Goal: Task Accomplishment & Management: Manage account settings

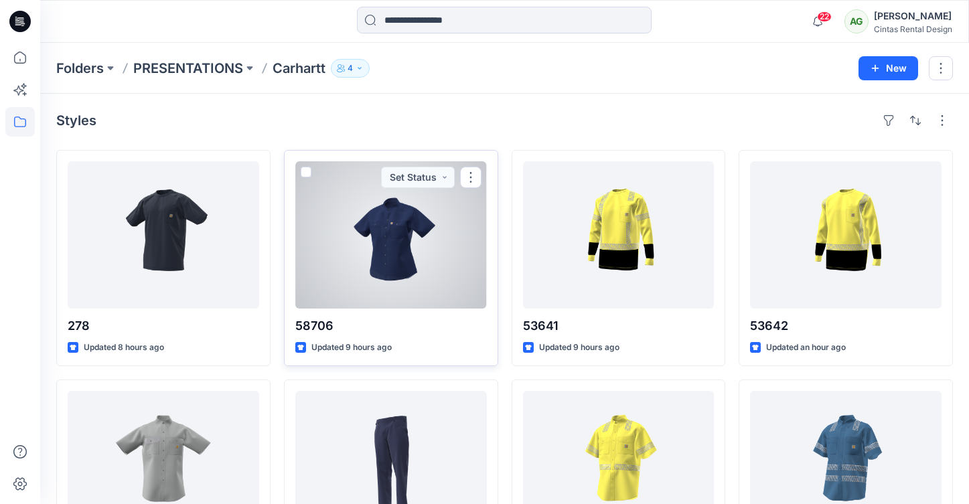
click at [374, 265] on div at bounding box center [390, 234] width 191 height 147
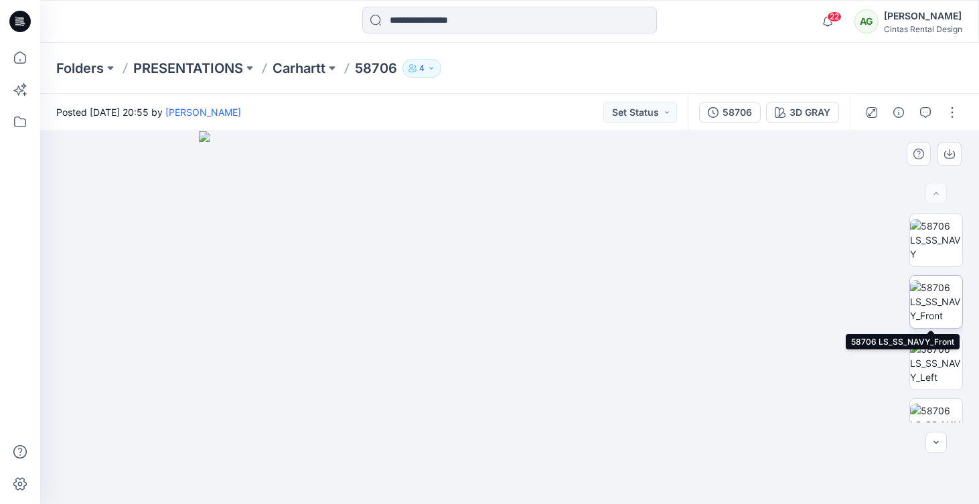
click at [946, 295] on img at bounding box center [936, 302] width 52 height 42
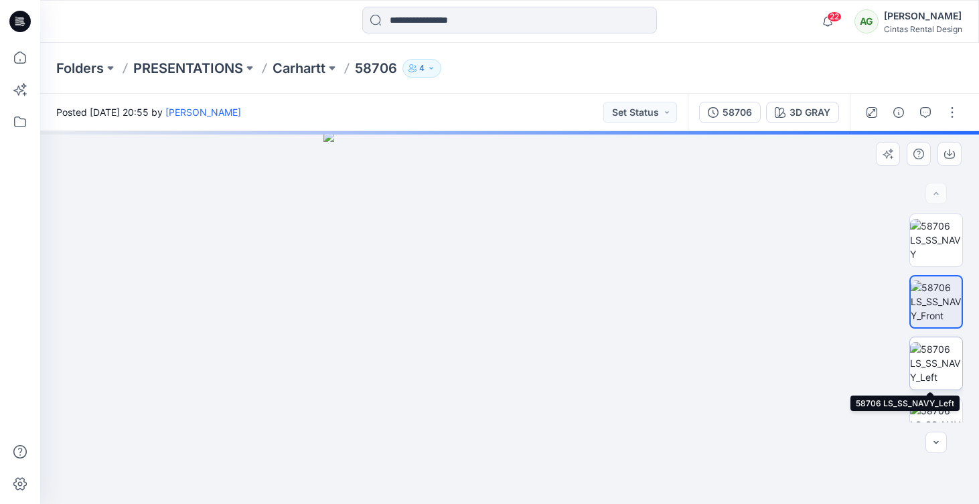
click at [927, 370] on img at bounding box center [936, 363] width 52 height 42
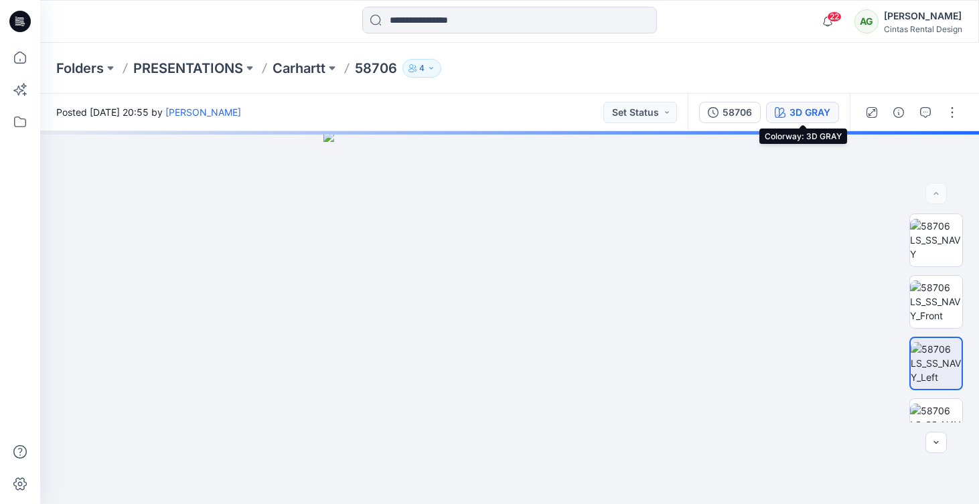
click at [808, 105] on div "3D GRAY" at bounding box center [809, 112] width 41 height 15
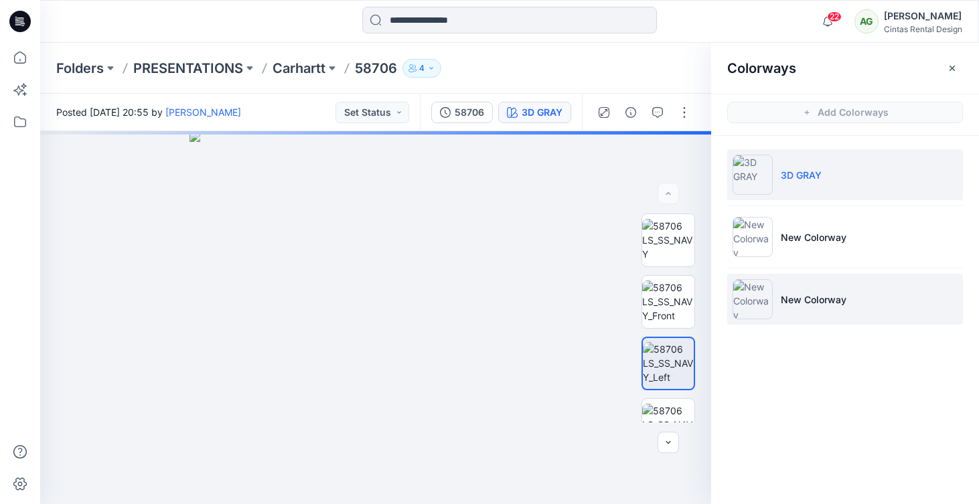
click at [819, 298] on p "New Colorway" at bounding box center [814, 300] width 66 height 14
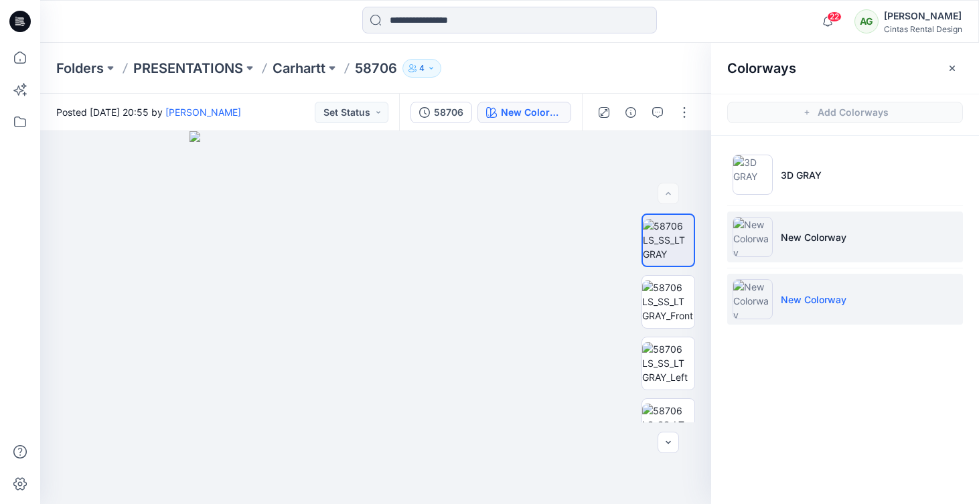
click at [823, 240] on p "New Colorway" at bounding box center [814, 237] width 66 height 14
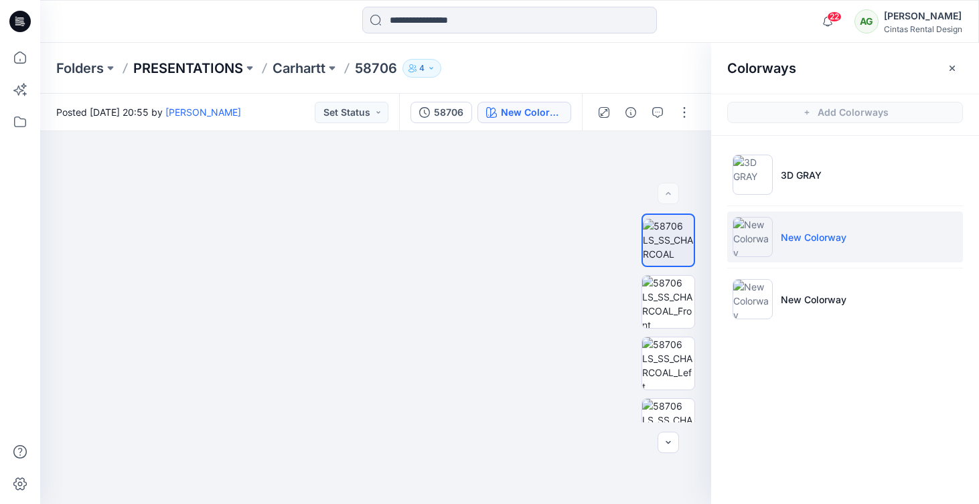
click at [204, 70] on p "PRESENTATIONS" at bounding box center [188, 68] width 110 height 19
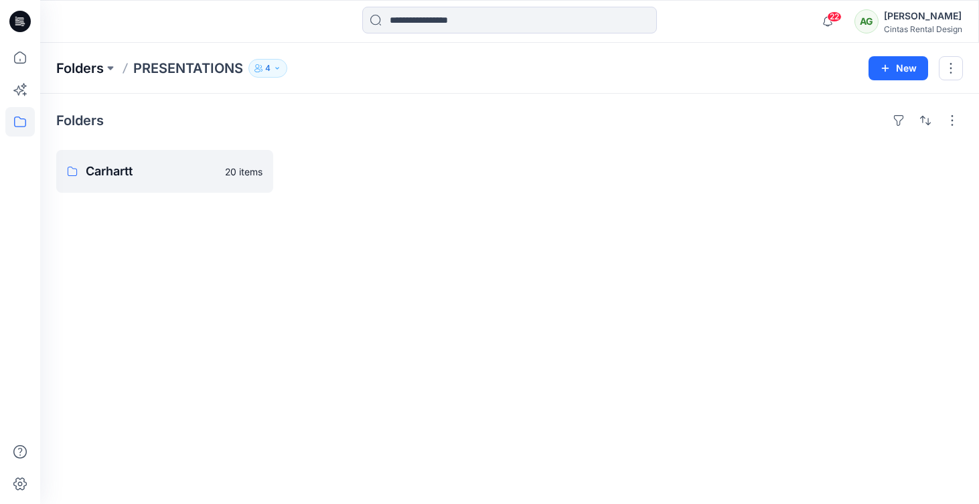
click at [82, 63] on p "Folders" at bounding box center [80, 68] width 48 height 19
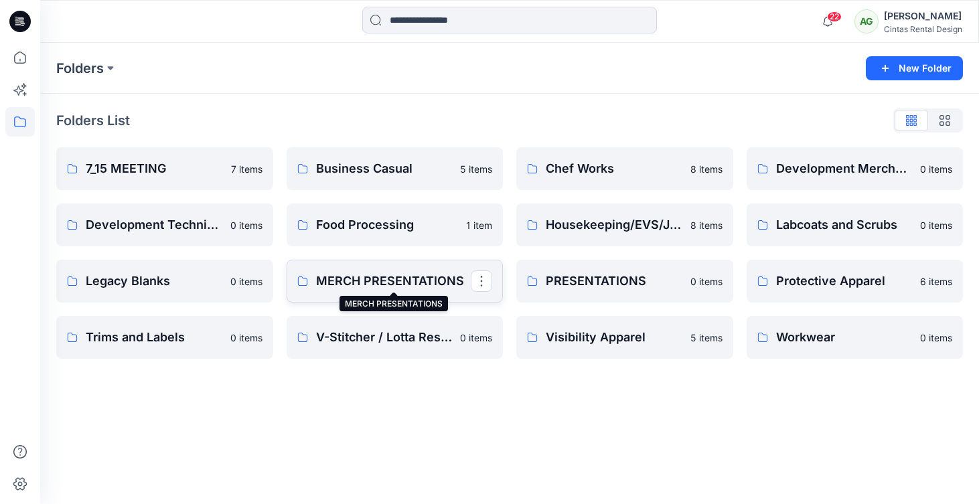
click at [393, 285] on p "MERCH PRESENTATIONS" at bounding box center [393, 281] width 155 height 19
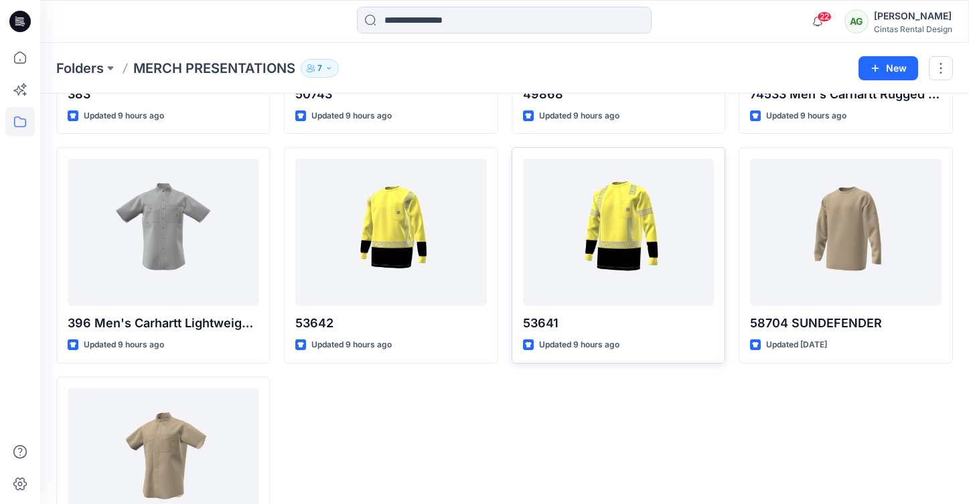
scroll to position [386, 0]
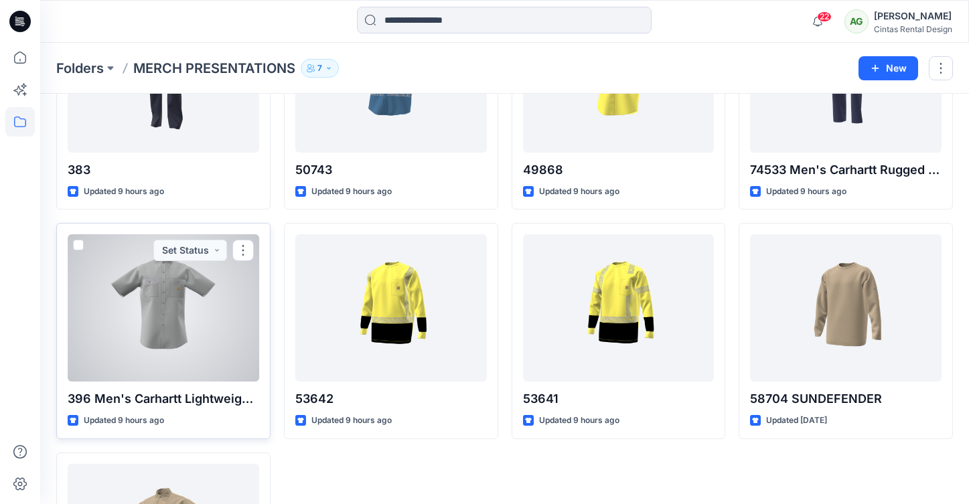
click at [172, 302] on div at bounding box center [163, 307] width 191 height 147
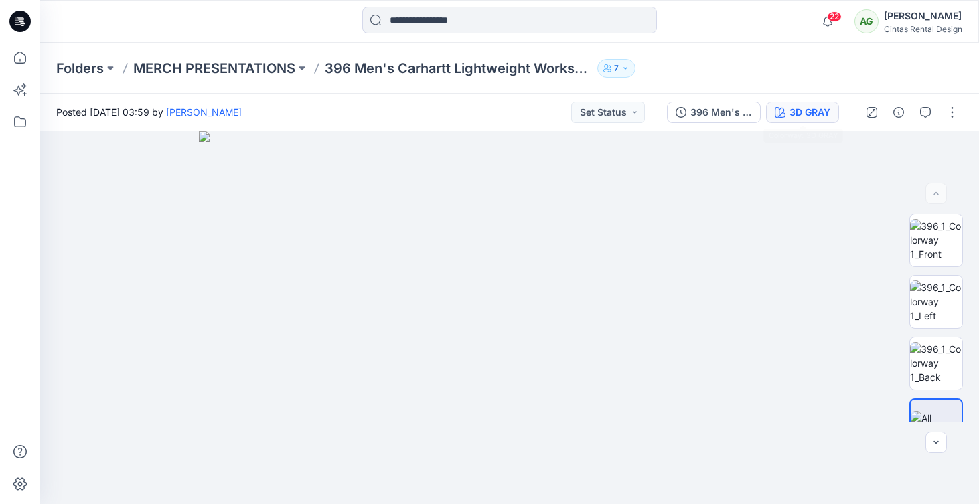
click at [809, 108] on div "3D GRAY" at bounding box center [809, 112] width 41 height 15
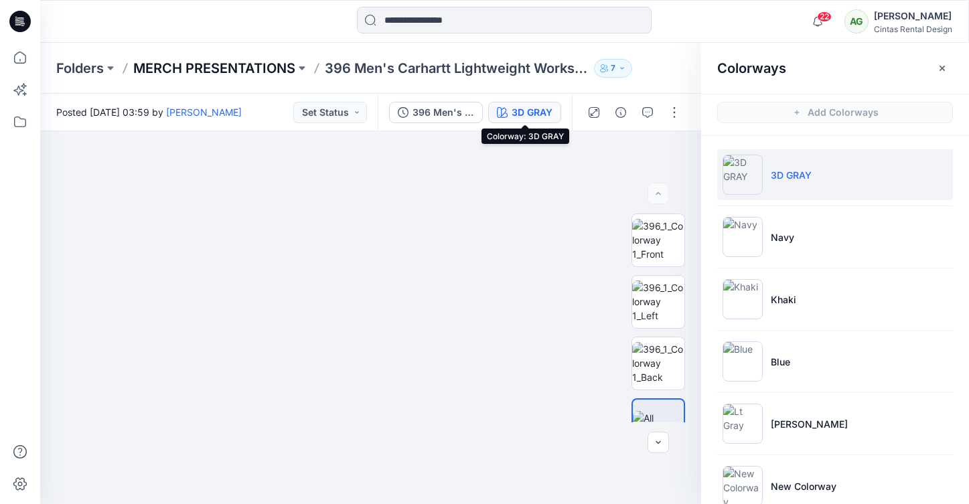
click at [209, 61] on p "MERCH PRESENTATIONS" at bounding box center [214, 68] width 162 height 19
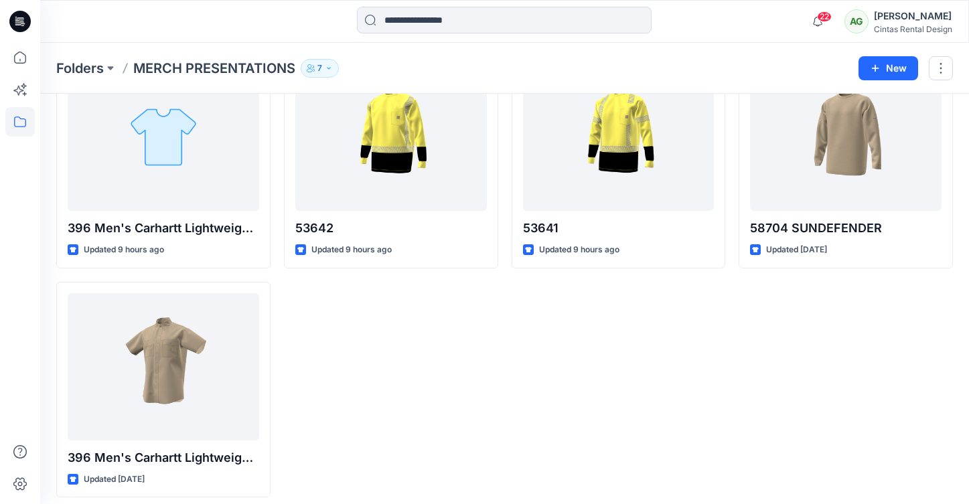
scroll to position [566, 0]
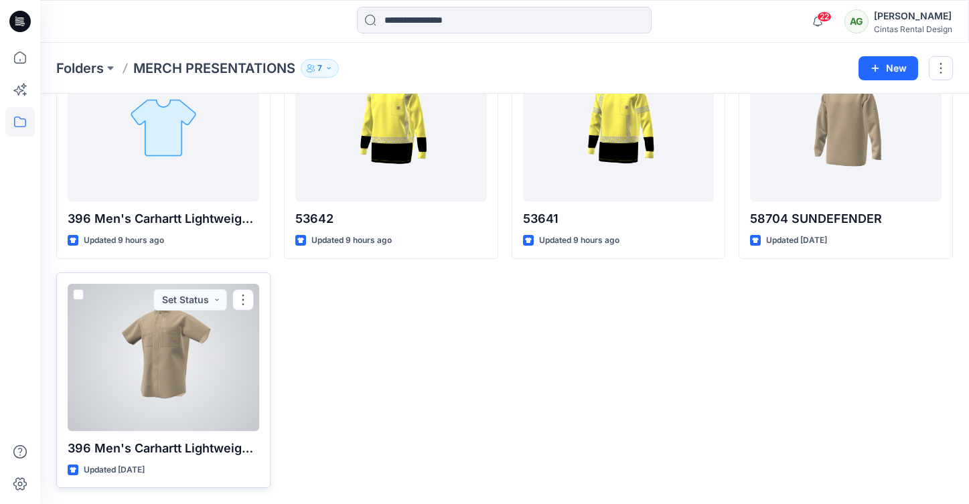
click at [179, 384] on div at bounding box center [163, 357] width 191 height 147
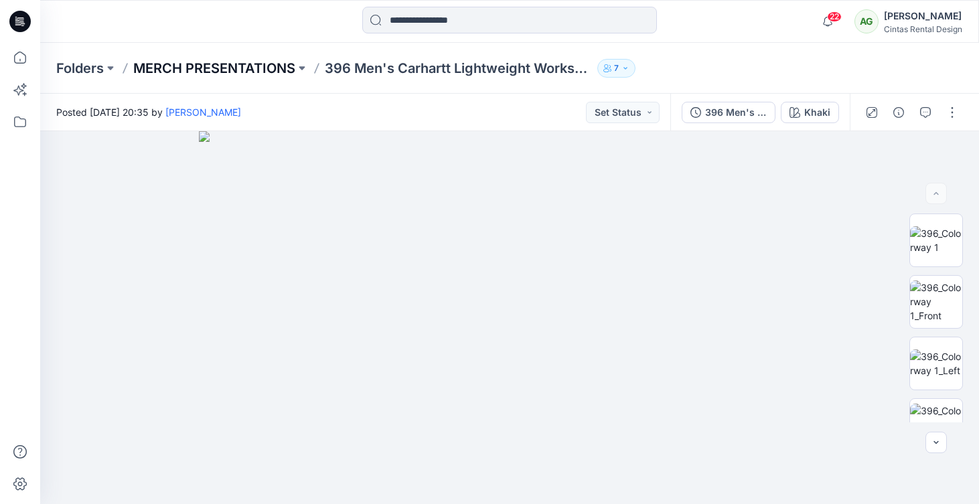
click at [240, 69] on p "MERCH PRESENTATIONS" at bounding box center [214, 68] width 162 height 19
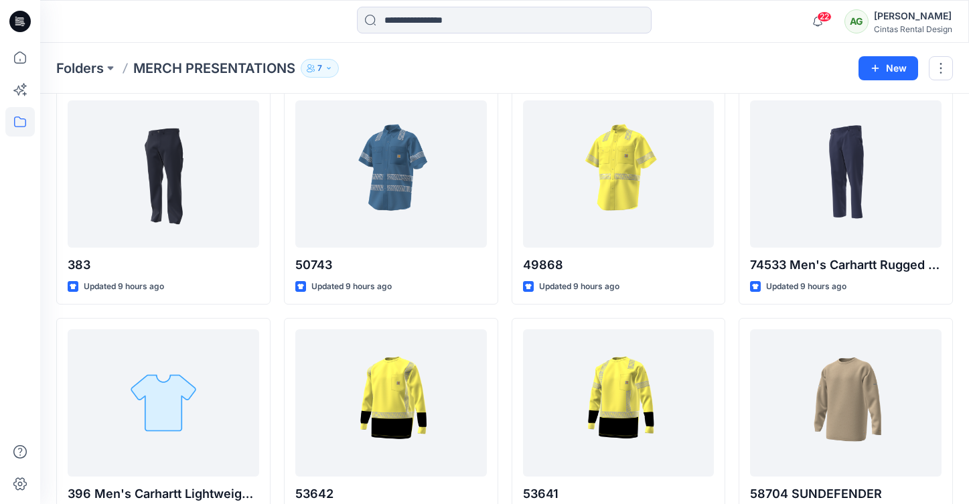
scroll to position [566, 0]
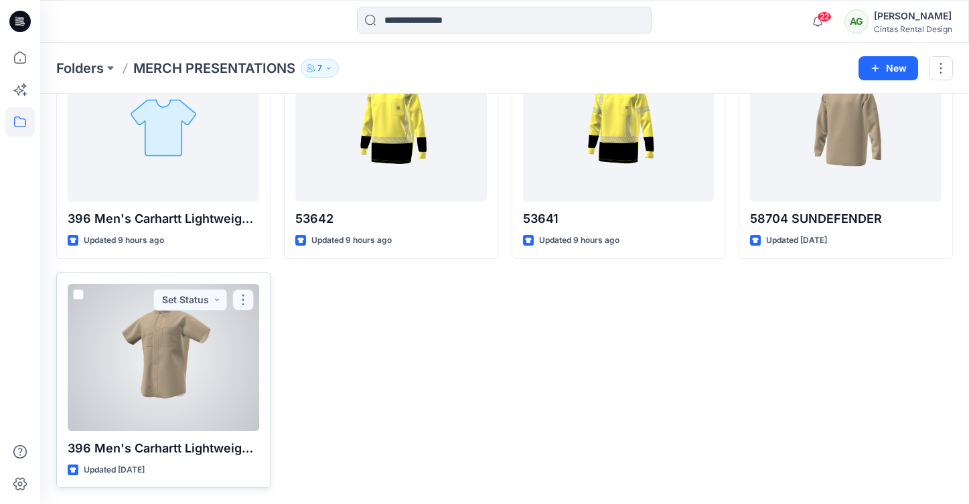
click at [243, 294] on button "button" at bounding box center [242, 299] width 21 height 21
click at [259, 327] on p "Edit" at bounding box center [267, 331] width 17 height 14
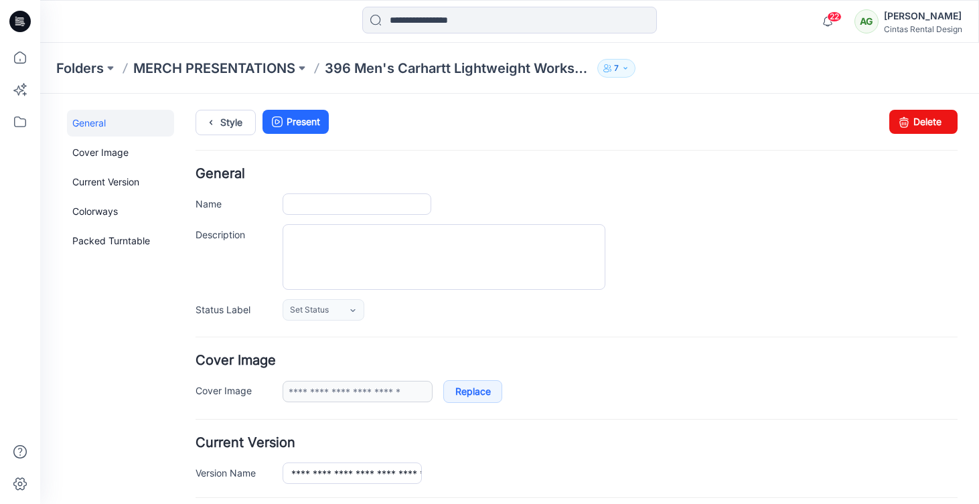
type input "**********"
type input "*****"
type input "**********"
click at [914, 120] on link "Delete" at bounding box center [923, 122] width 68 height 24
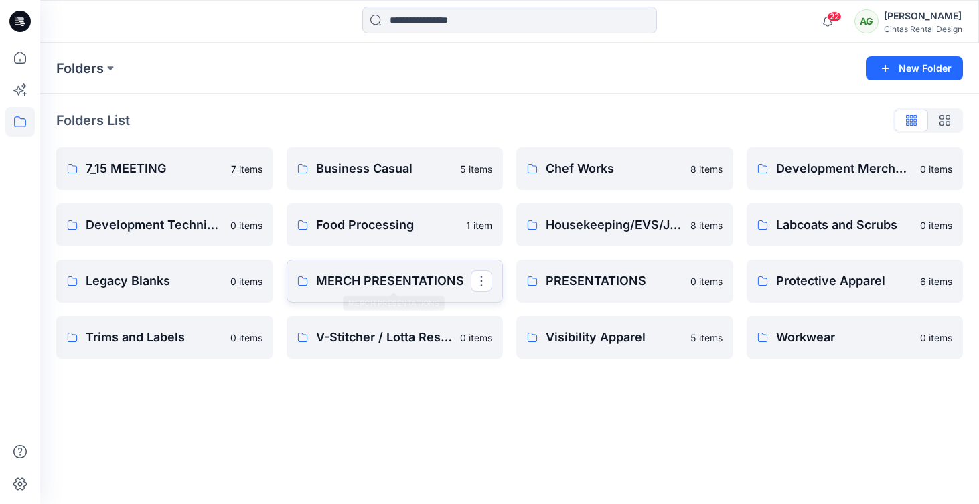
click at [370, 281] on p "MERCH PRESENTATIONS" at bounding box center [393, 281] width 155 height 19
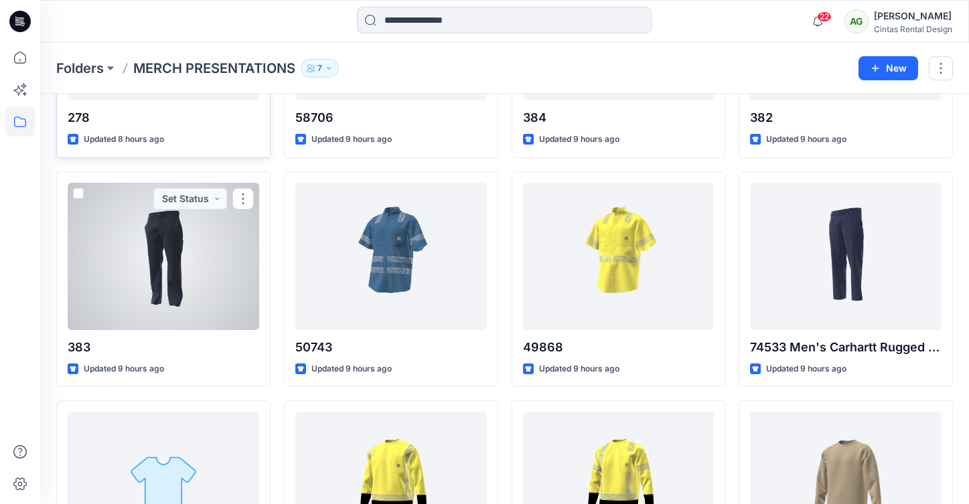
scroll to position [337, 0]
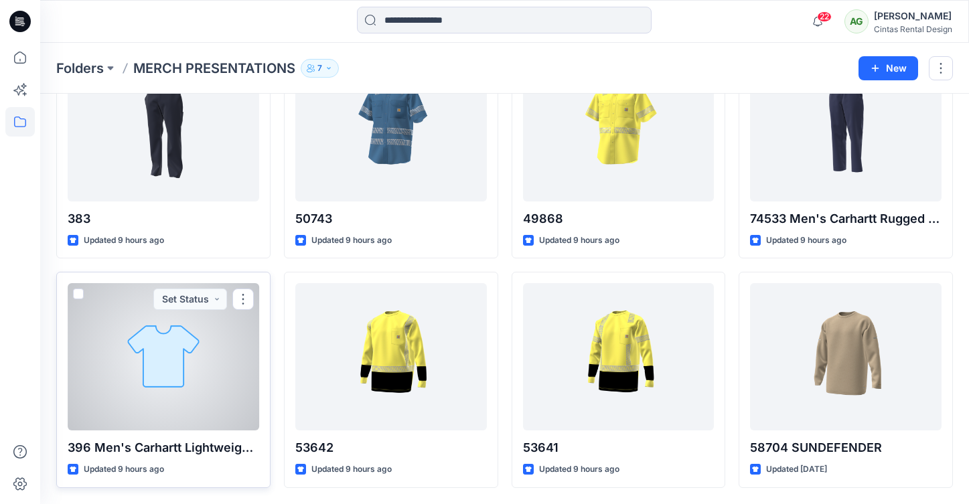
click at [153, 391] on div at bounding box center [163, 356] width 191 height 147
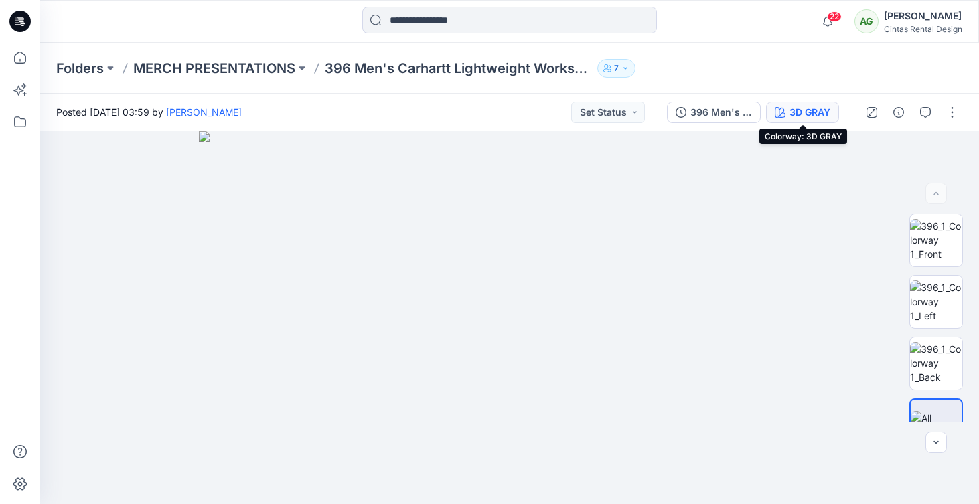
click at [808, 110] on div "3D GRAY" at bounding box center [809, 112] width 41 height 15
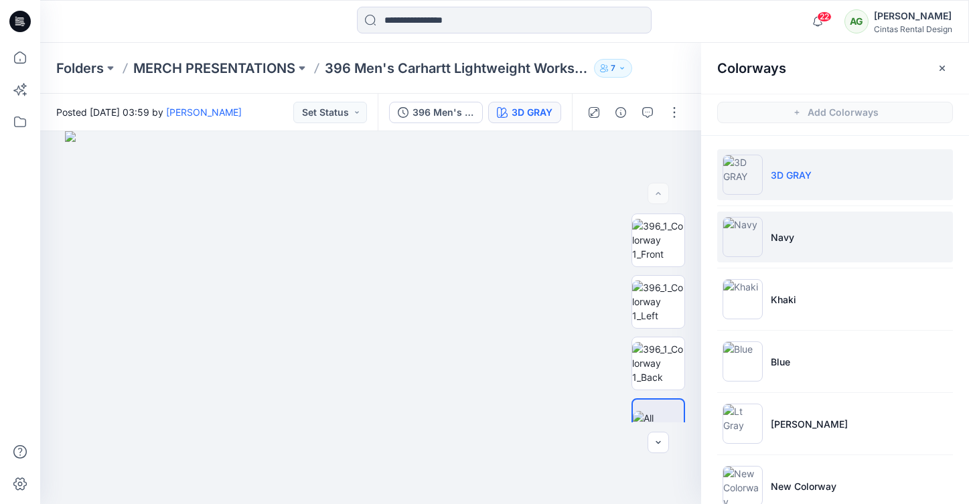
click at [798, 243] on li "Navy" at bounding box center [835, 237] width 236 height 51
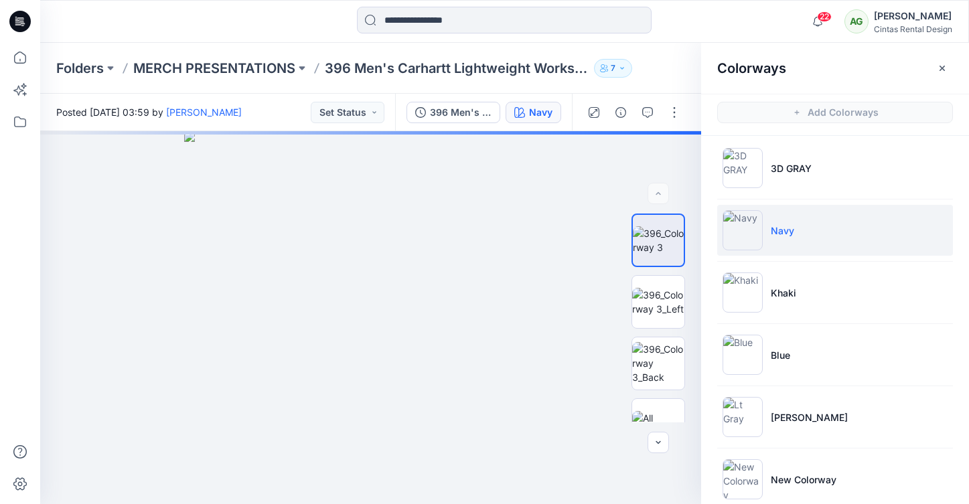
scroll to position [13, 0]
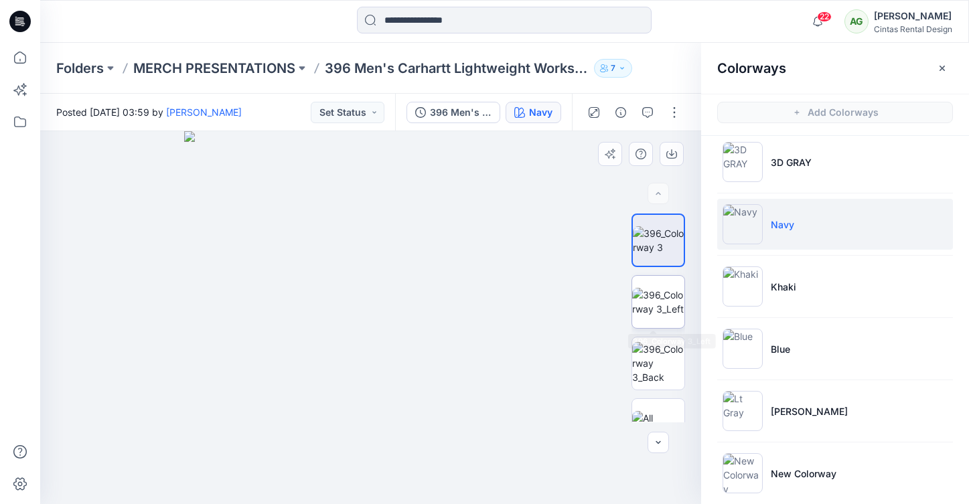
click at [652, 295] on img at bounding box center [658, 302] width 52 height 28
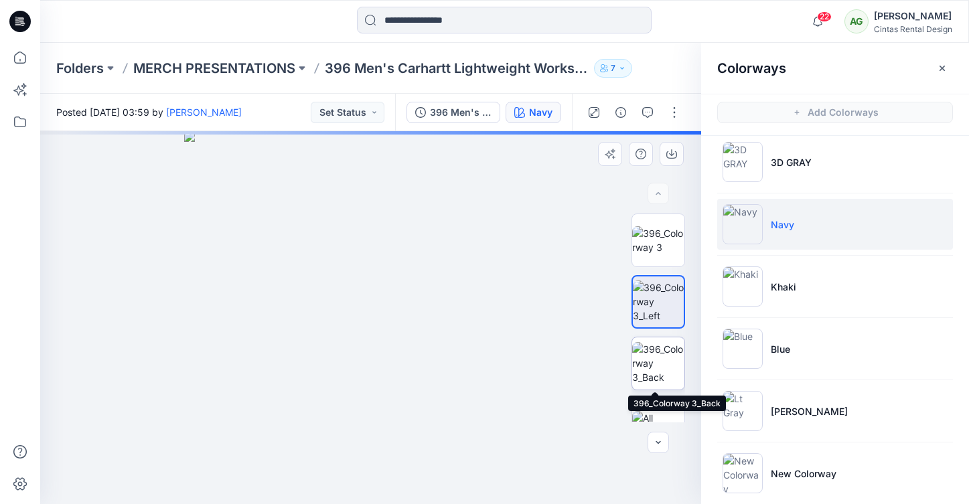
click at [658, 359] on img at bounding box center [658, 363] width 52 height 42
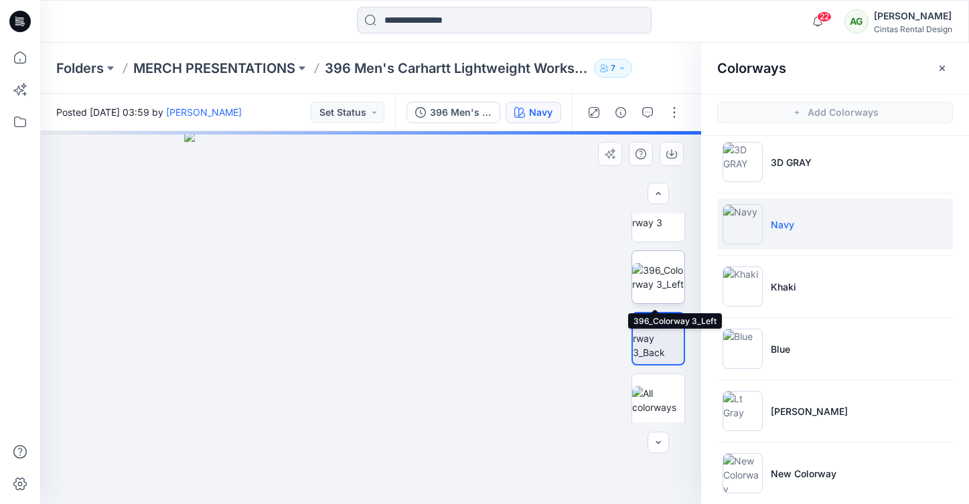
scroll to position [29, 0]
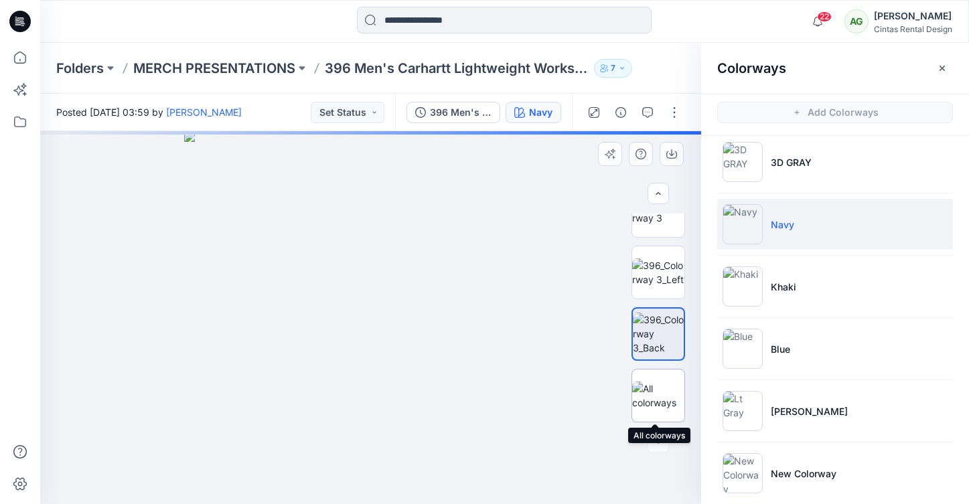
click at [652, 398] on img at bounding box center [658, 396] width 52 height 28
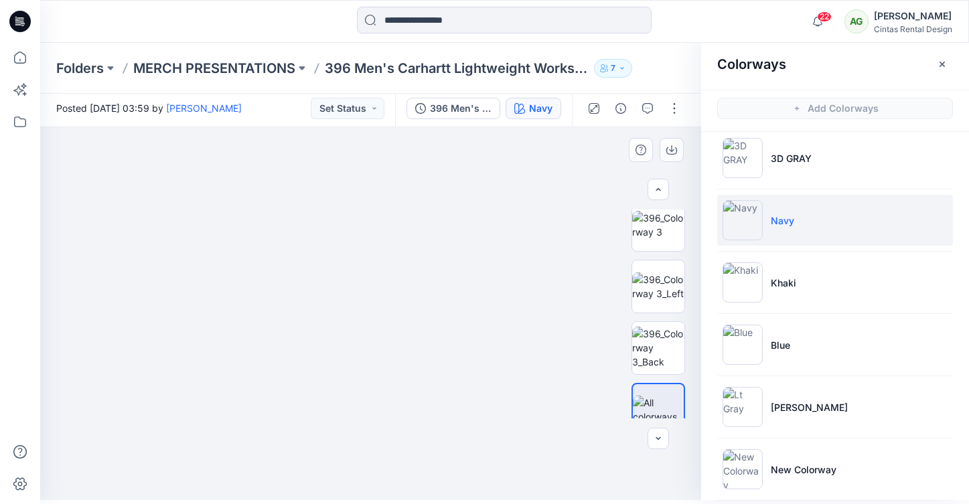
scroll to position [0, 0]
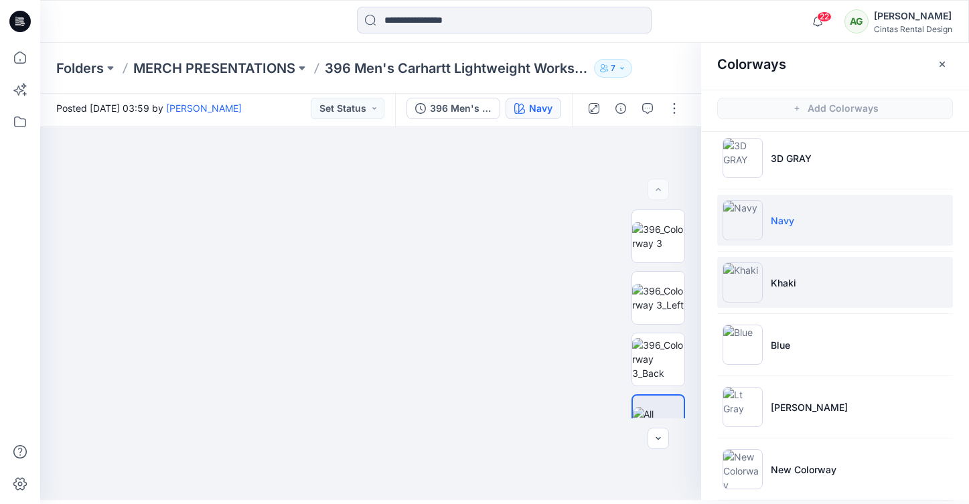
click at [743, 285] on img at bounding box center [742, 282] width 40 height 40
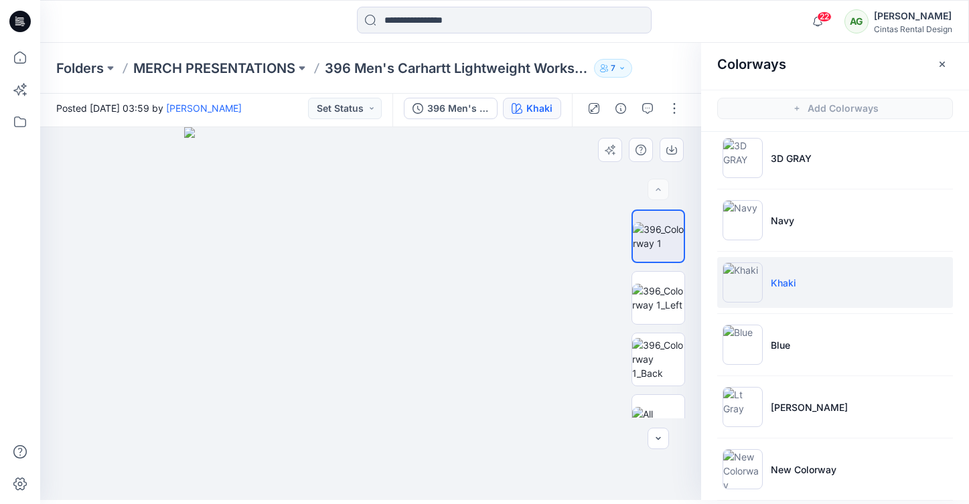
drag, startPoint x: 488, startPoint y: 156, endPoint x: 428, endPoint y: 195, distance: 71.7
click at [428, 195] on img at bounding box center [370, 313] width 373 height 373
click at [458, 169] on img at bounding box center [370, 313] width 373 height 373
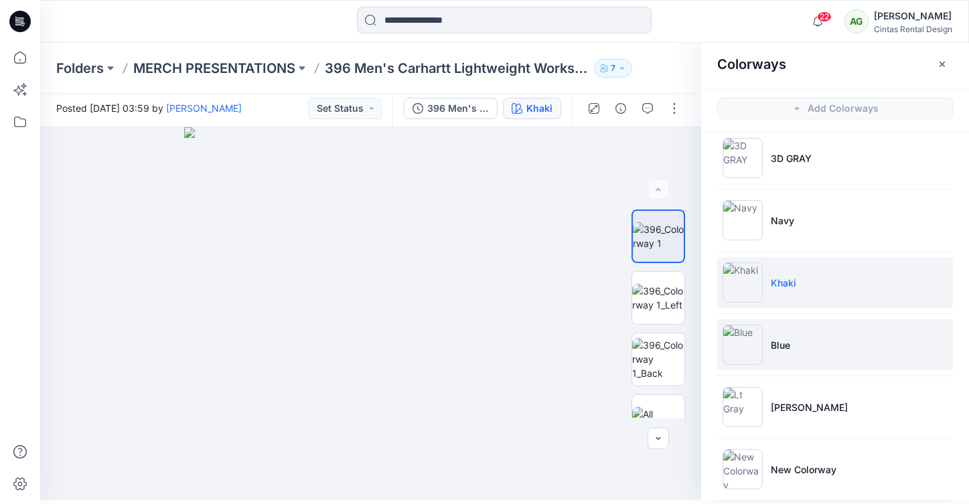
click at [740, 345] on img at bounding box center [742, 345] width 40 height 40
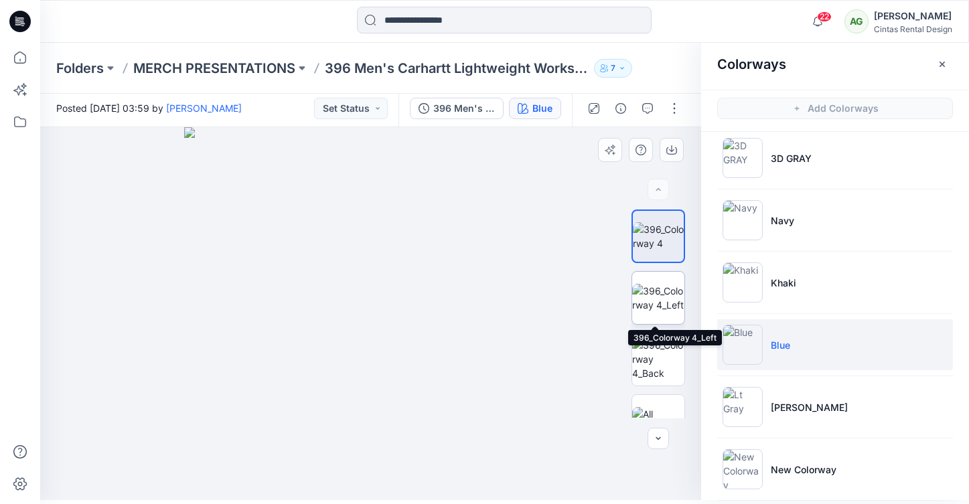
click at [671, 297] on img at bounding box center [658, 298] width 52 height 28
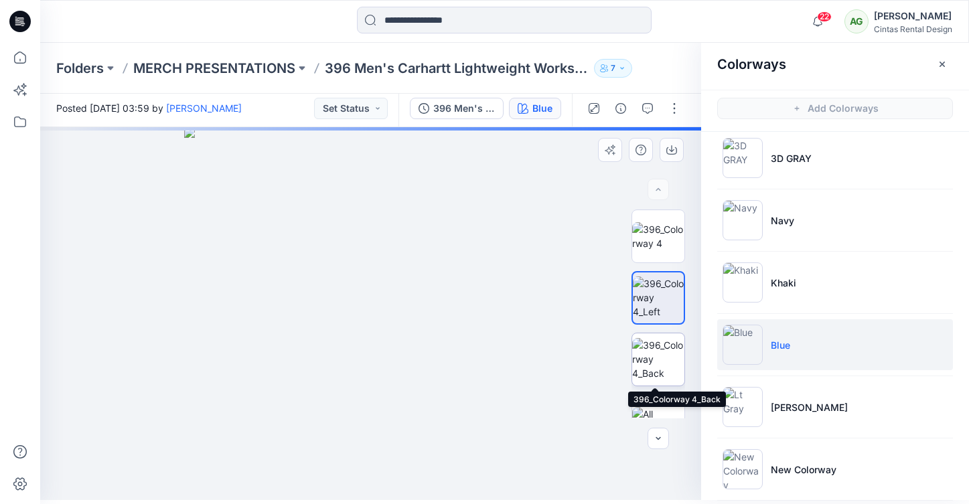
click at [655, 359] on img at bounding box center [658, 359] width 52 height 42
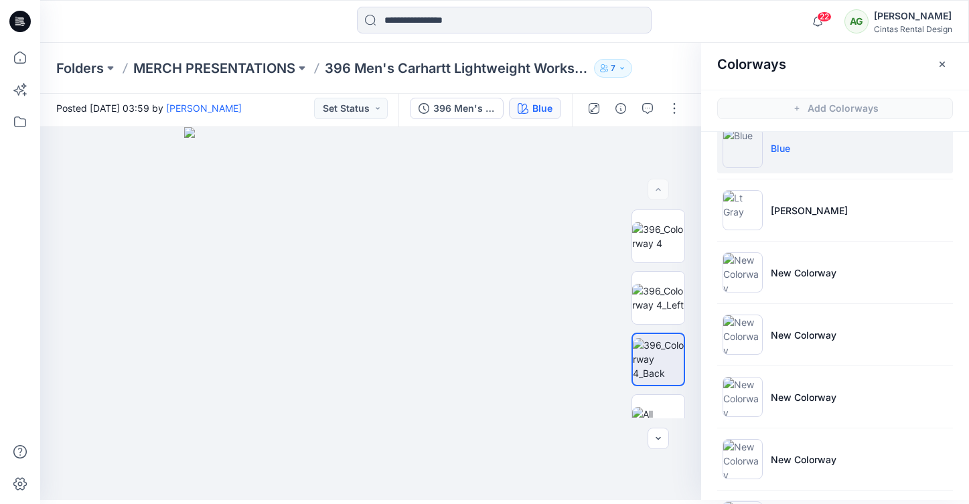
scroll to position [216, 0]
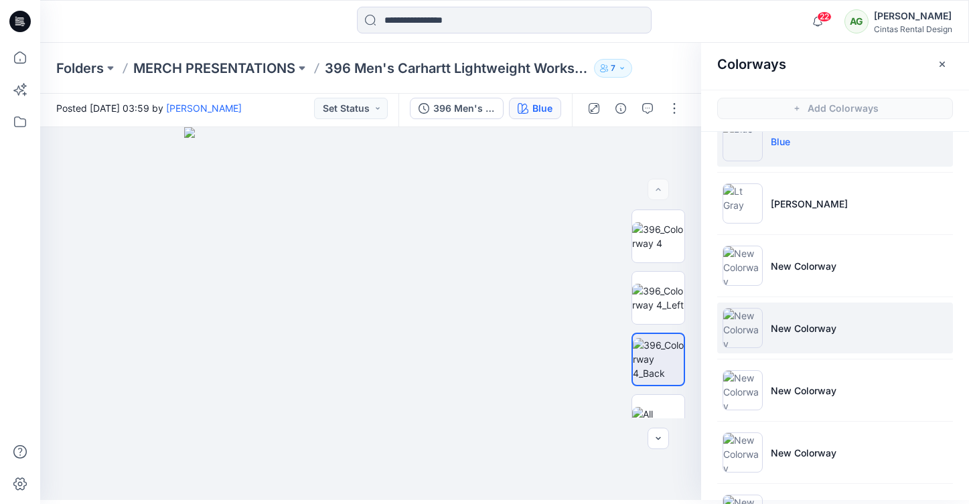
click at [753, 331] on img at bounding box center [742, 328] width 40 height 40
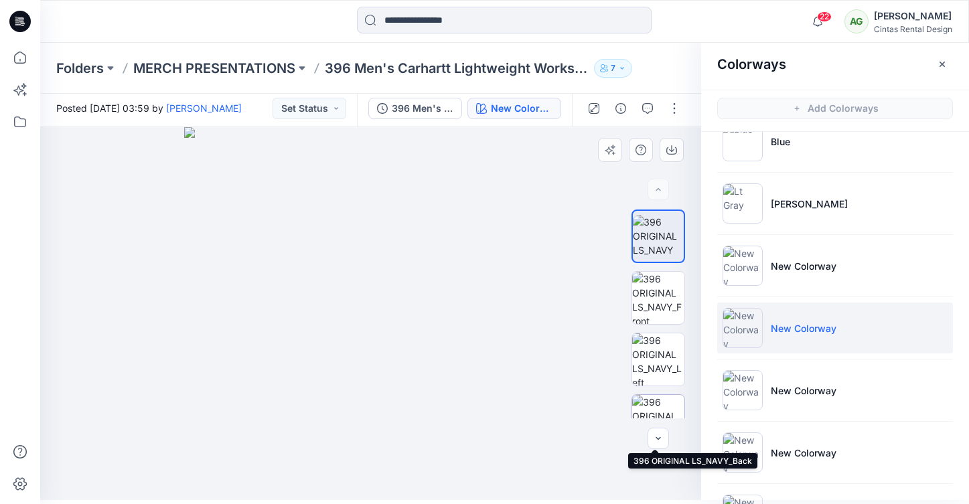
click at [655, 404] on img at bounding box center [658, 421] width 52 height 52
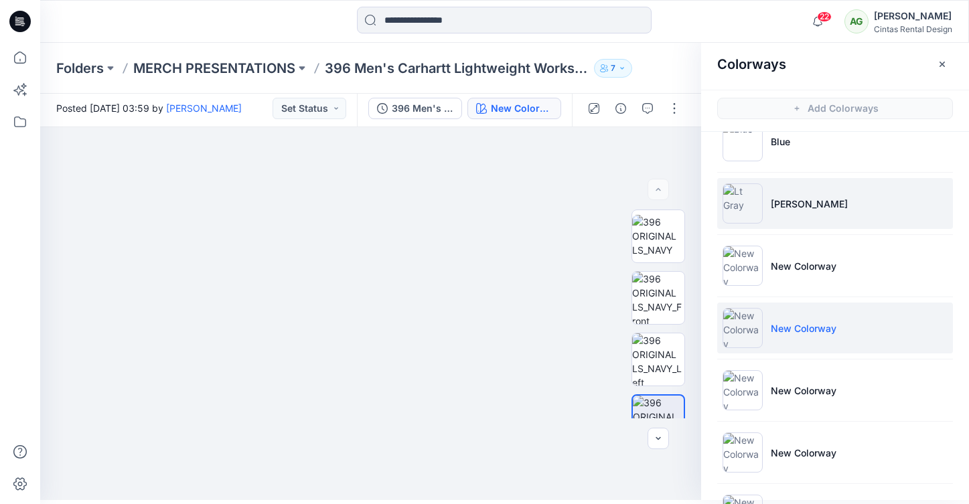
click at [781, 218] on li "[PERSON_NAME]" at bounding box center [835, 203] width 236 height 51
click at [781, 208] on p "[PERSON_NAME]" at bounding box center [809, 204] width 77 height 14
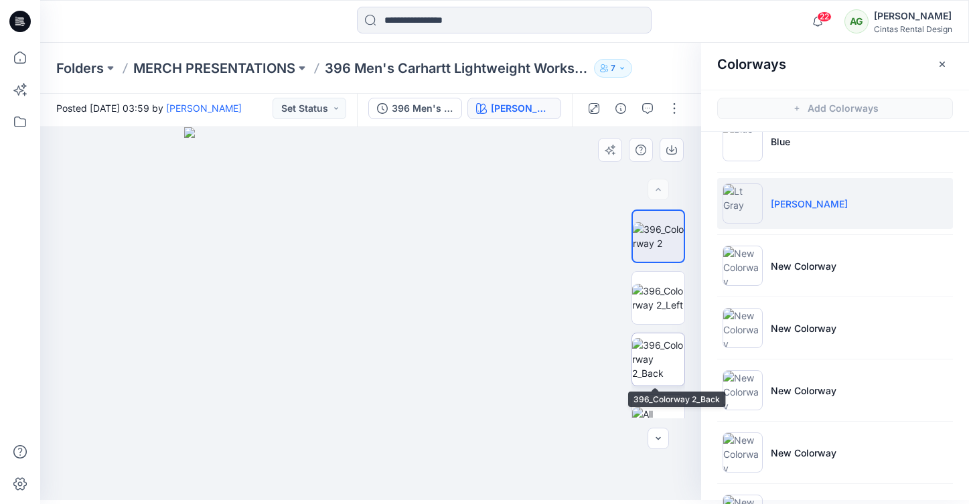
click at [653, 372] on img at bounding box center [658, 359] width 52 height 42
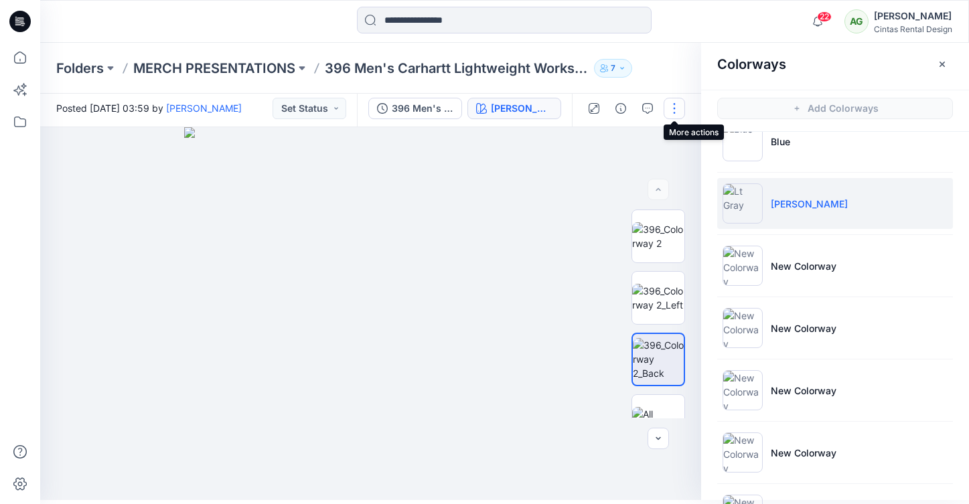
click at [671, 110] on button "button" at bounding box center [673, 108] width 21 height 21
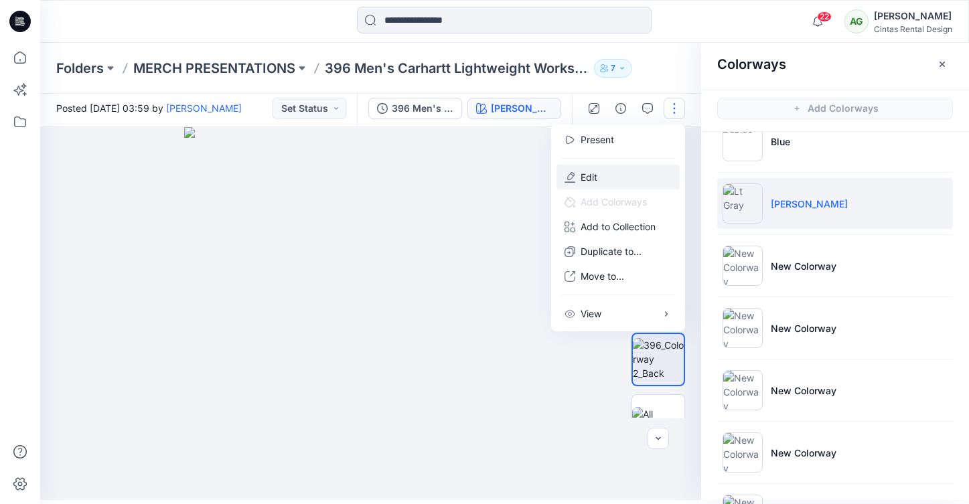
click at [605, 177] on button "Edit" at bounding box center [617, 177] width 123 height 25
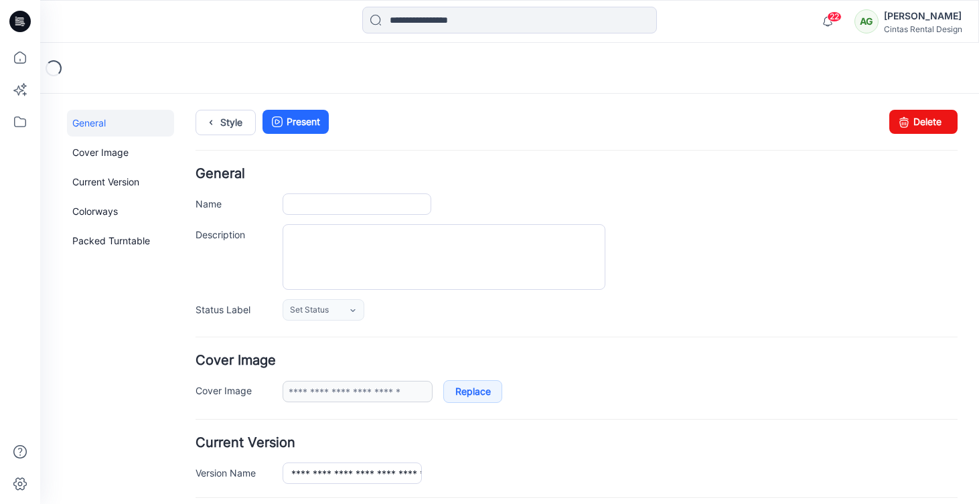
type input "**********"
type input "*******"
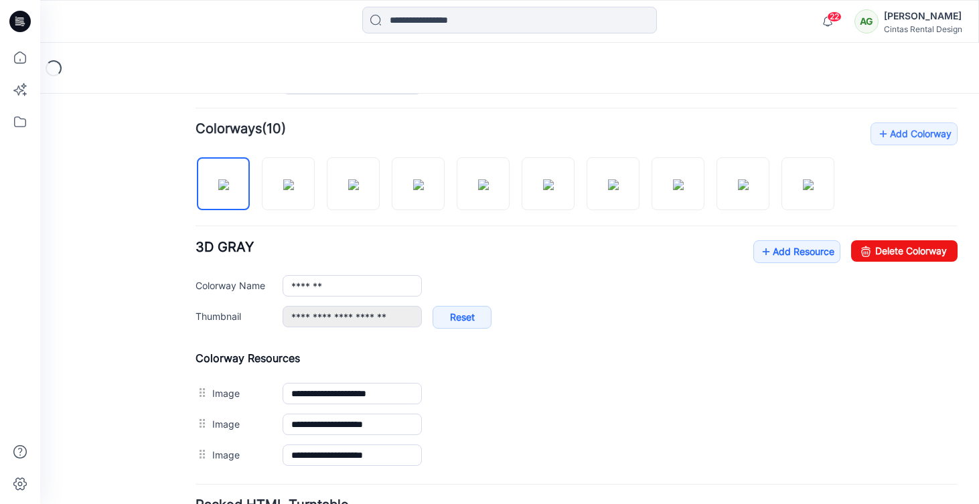
scroll to position [394, 0]
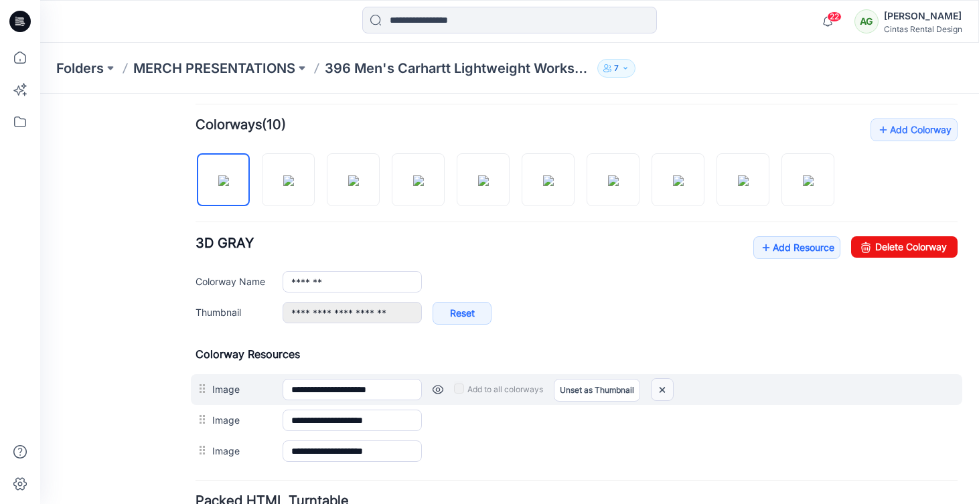
click at [667, 388] on img at bounding box center [661, 390] width 21 height 22
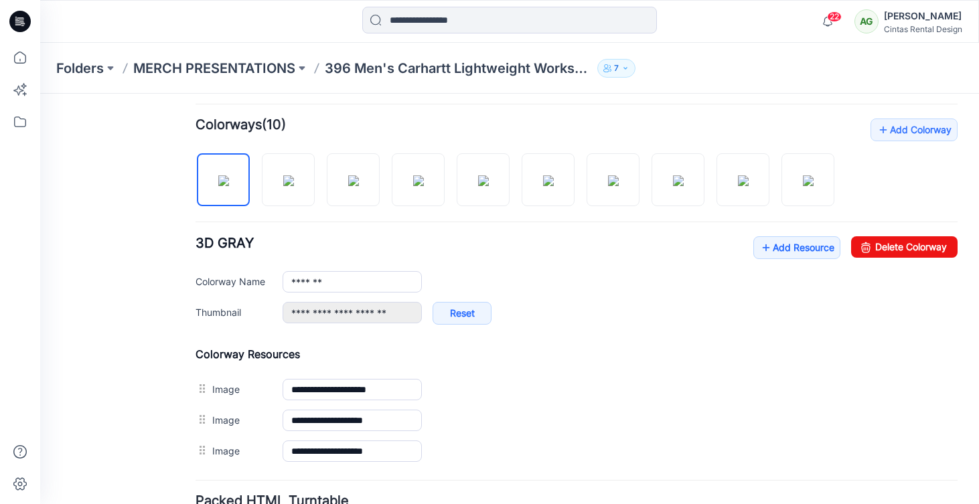
type input "**********"
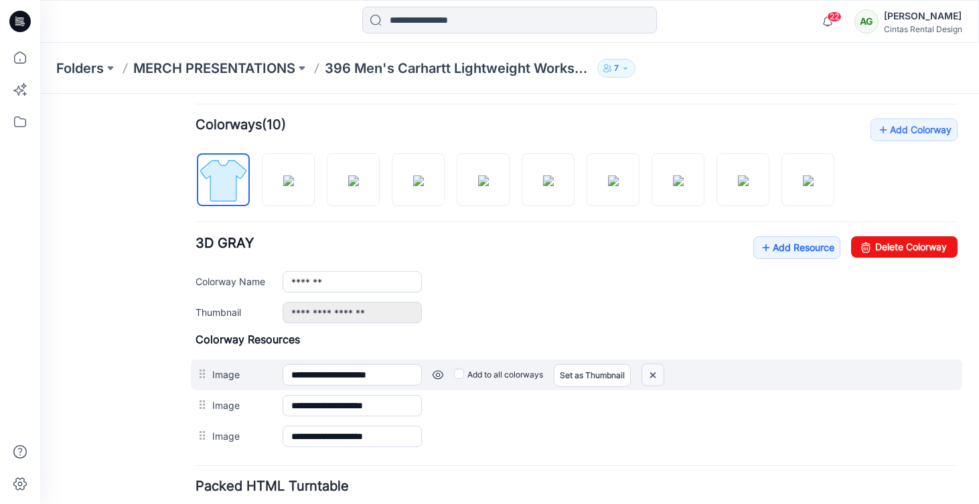
click at [654, 370] on img at bounding box center [652, 375] width 21 height 22
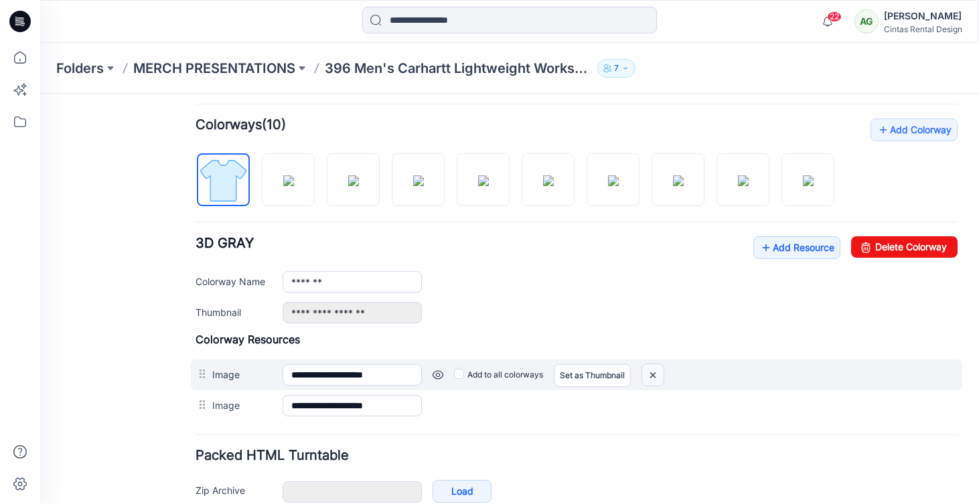
click at [661, 378] on img at bounding box center [652, 375] width 21 height 22
click at [655, 374] on img at bounding box center [652, 375] width 21 height 22
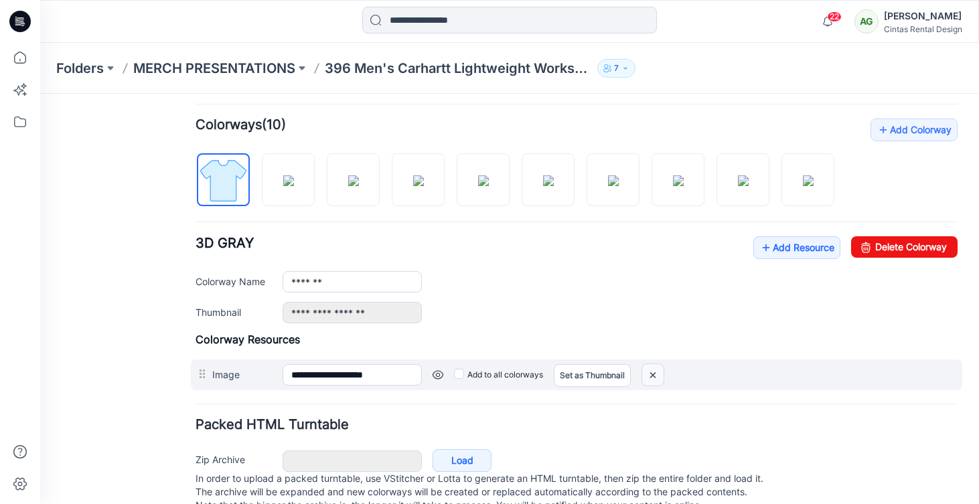
click at [651, 380] on img at bounding box center [652, 375] width 21 height 22
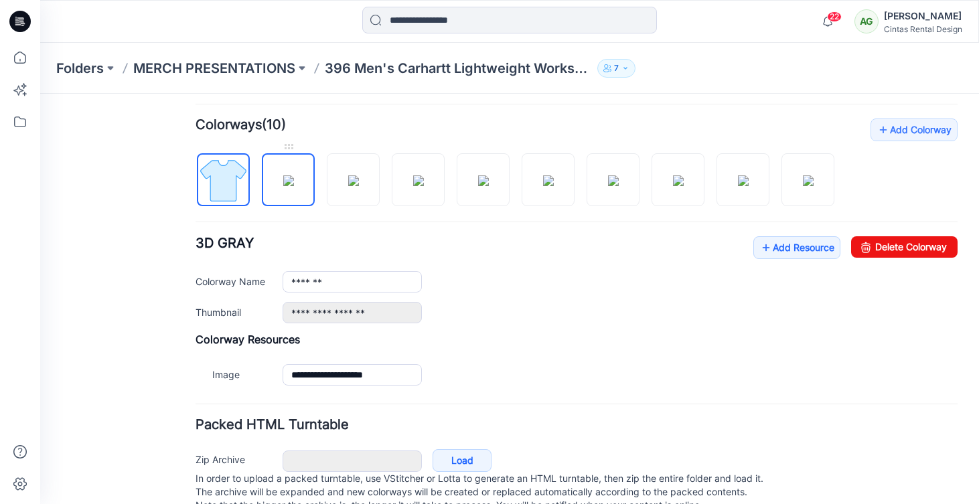
click at [285, 185] on img at bounding box center [288, 180] width 11 height 11
type input "****"
type input "**********"
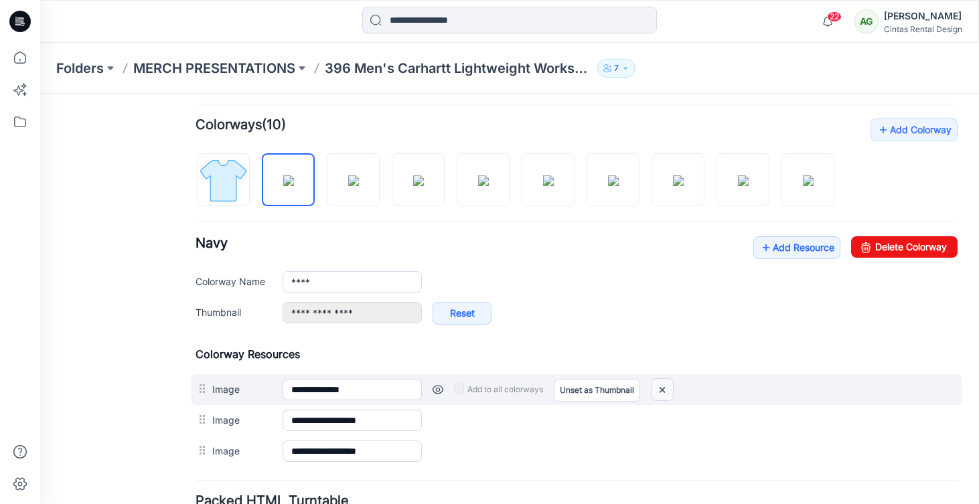
click at [658, 395] on img at bounding box center [661, 390] width 21 height 22
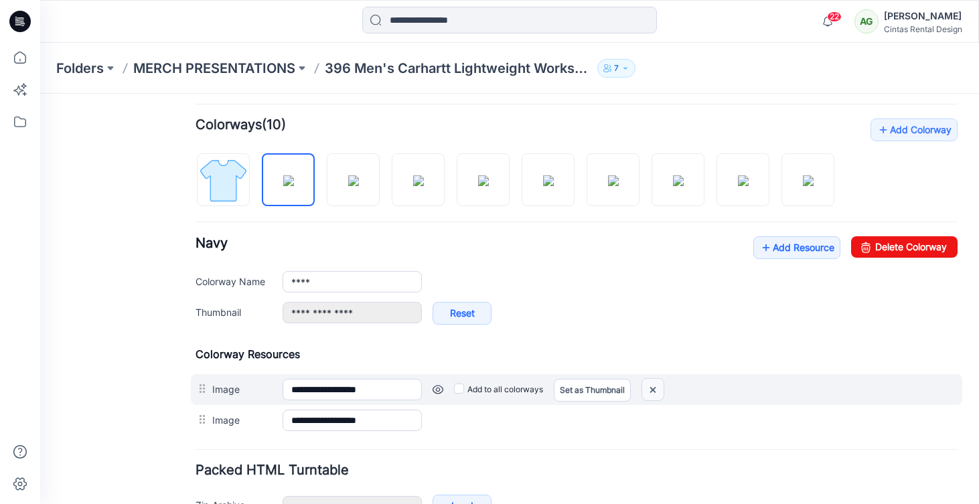
click at [663, 392] on img at bounding box center [652, 390] width 21 height 22
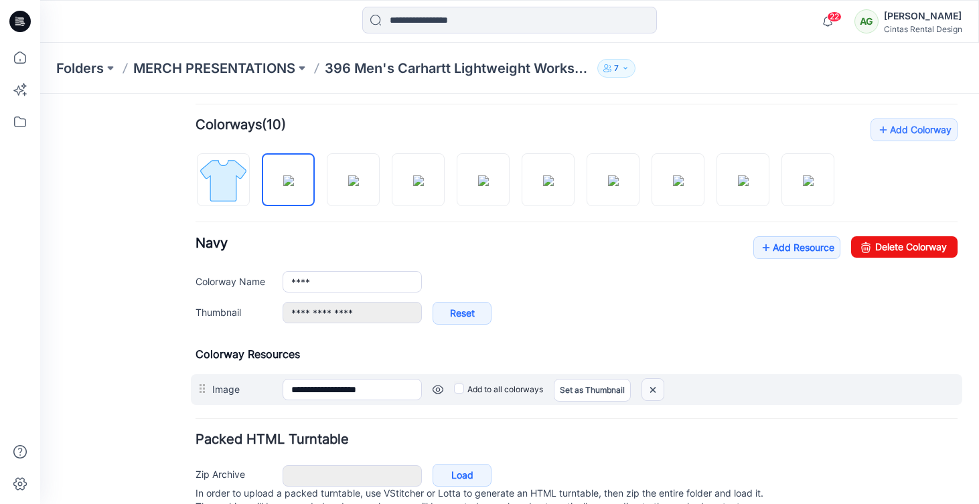
click at [653, 393] on img at bounding box center [652, 390] width 21 height 22
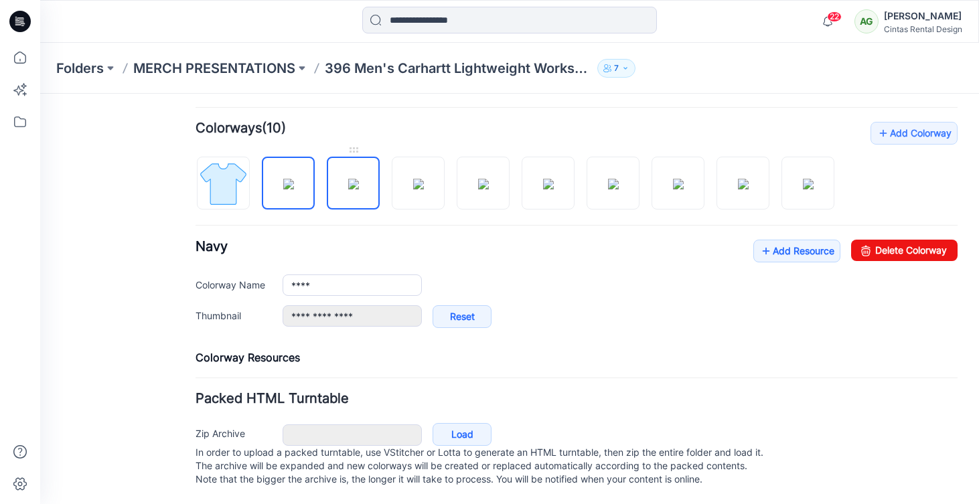
click at [351, 180] on img at bounding box center [353, 184] width 11 height 11
type input "*****"
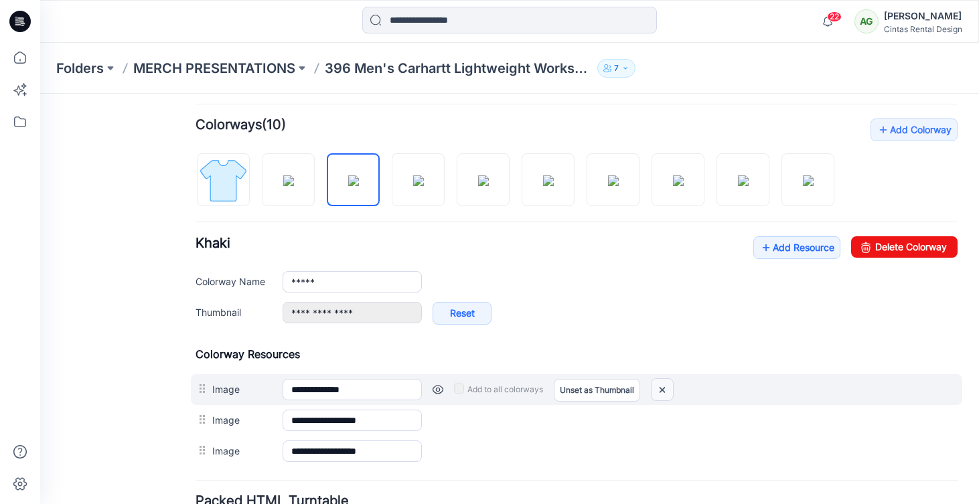
click at [663, 394] on img at bounding box center [661, 390] width 21 height 22
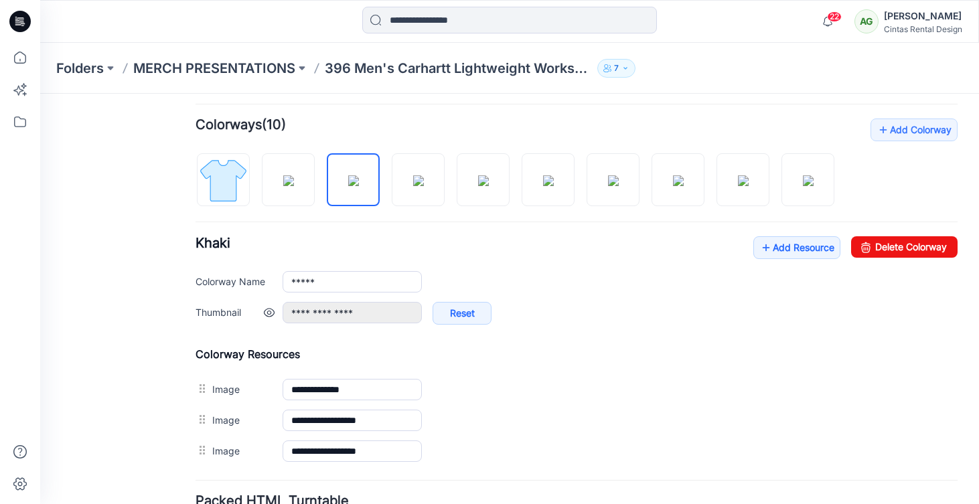
type input "**********"
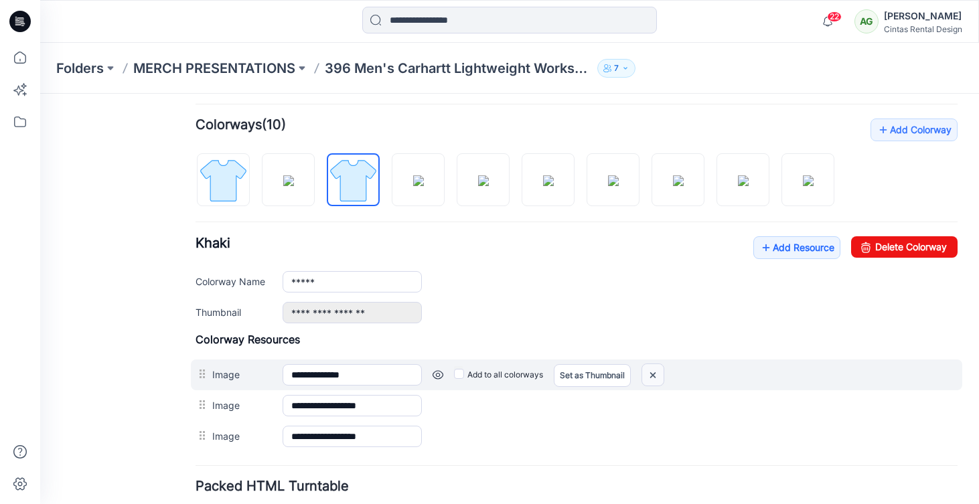
click at [656, 371] on img at bounding box center [652, 375] width 21 height 22
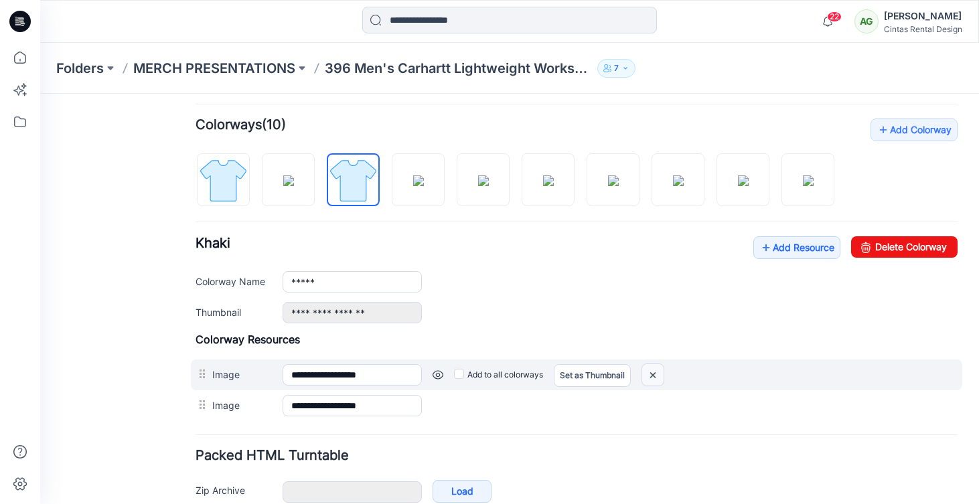
click at [656, 376] on img at bounding box center [652, 375] width 21 height 22
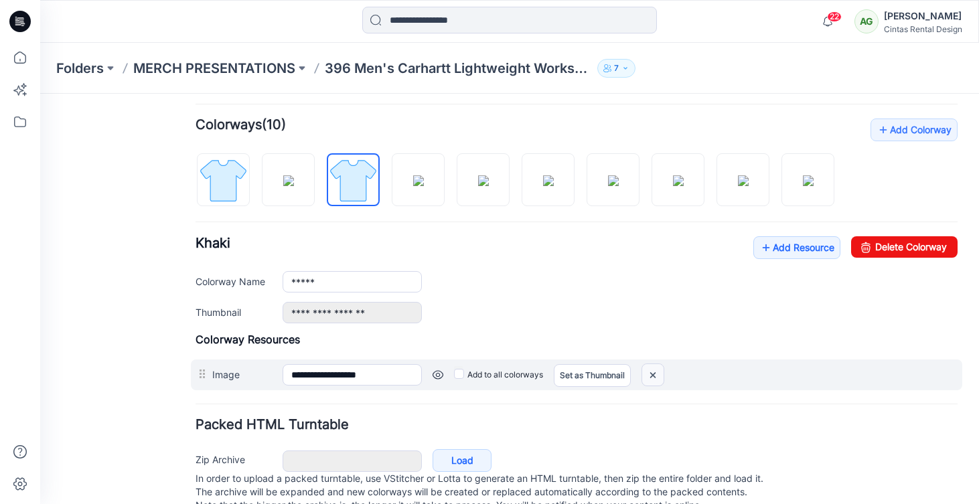
click at [655, 376] on img at bounding box center [652, 375] width 21 height 22
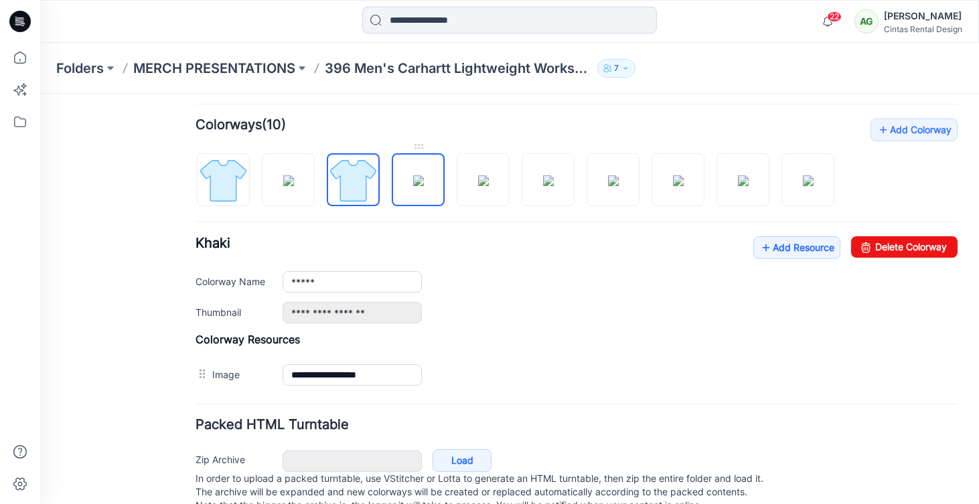
click at [420, 175] on img at bounding box center [418, 180] width 11 height 11
type input "****"
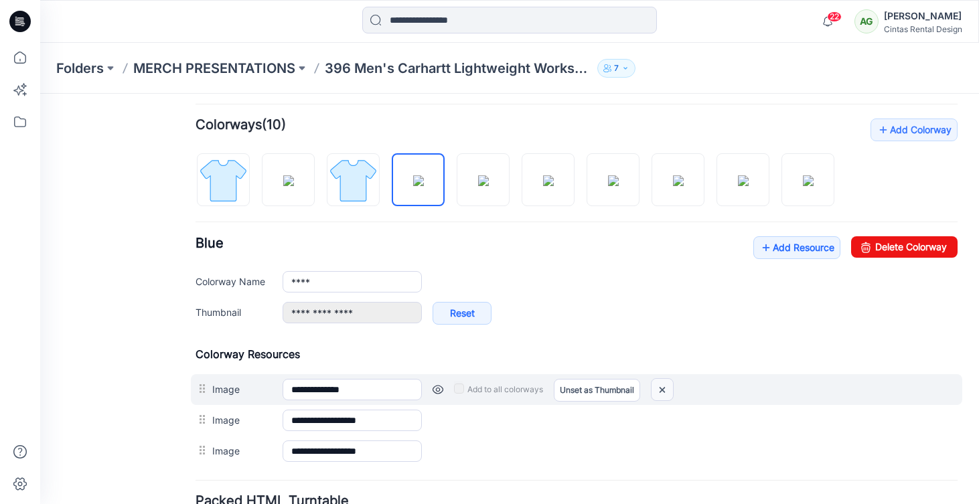
click at [661, 391] on img at bounding box center [661, 390] width 21 height 22
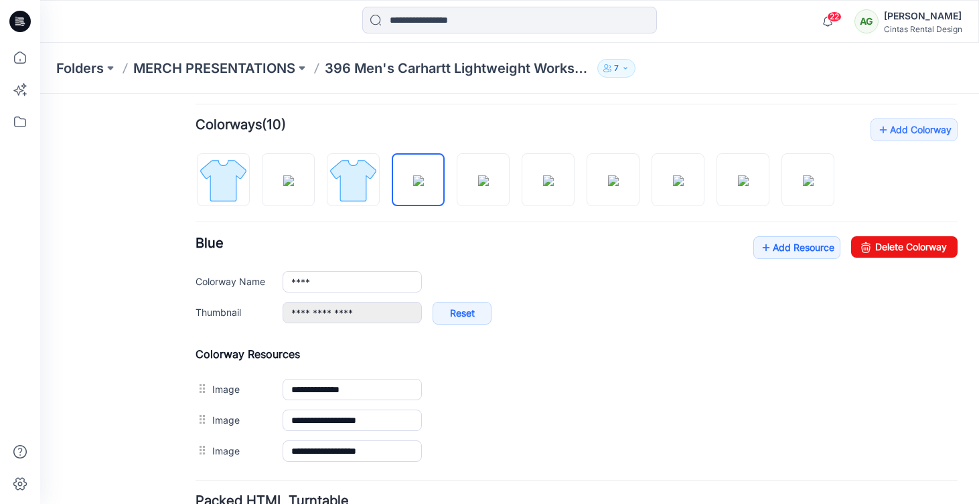
type input "**********"
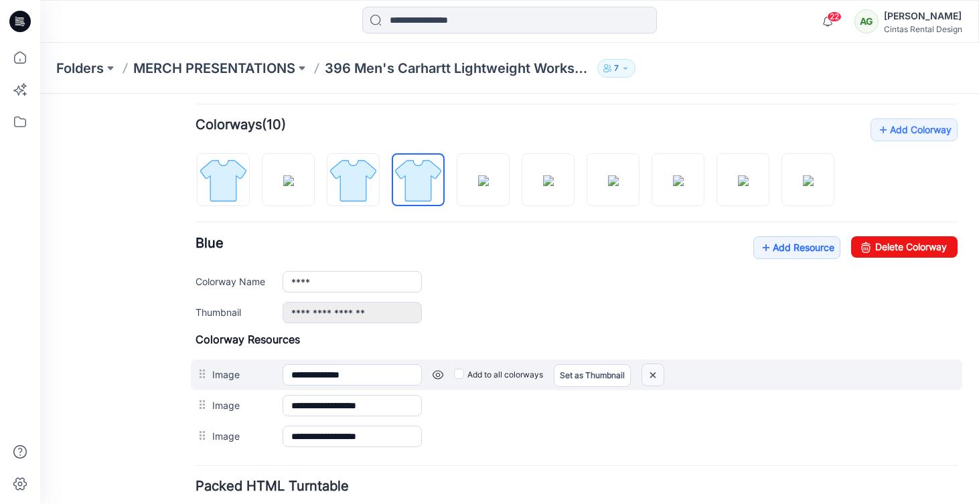
click at [661, 374] on img at bounding box center [652, 375] width 21 height 22
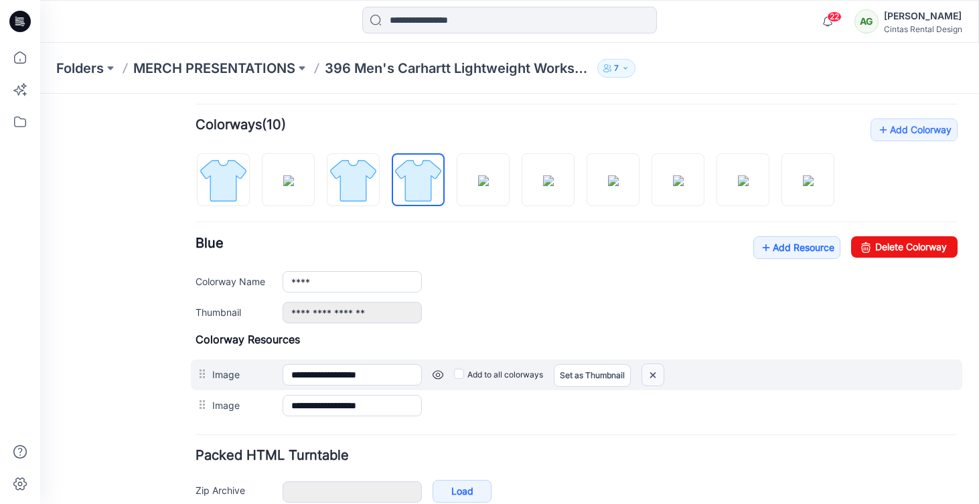
click at [655, 368] on img at bounding box center [652, 375] width 21 height 22
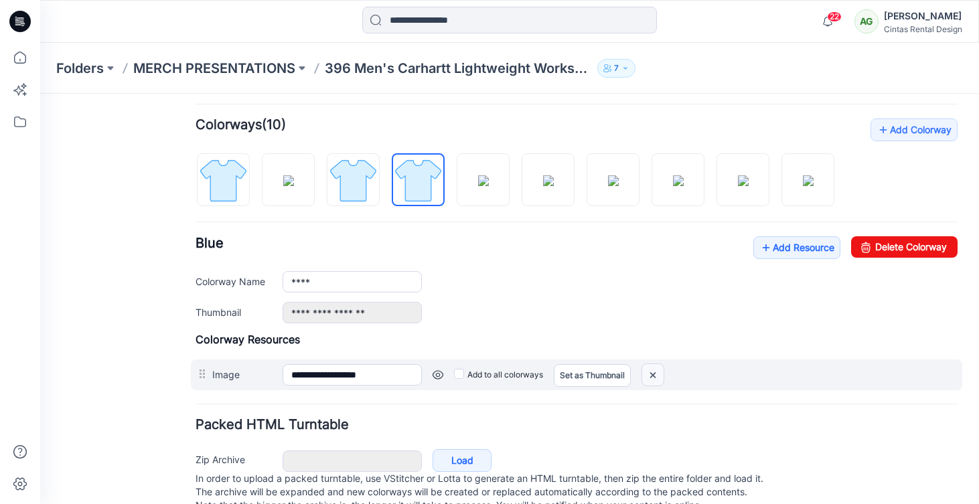
click at [657, 377] on img at bounding box center [652, 375] width 21 height 22
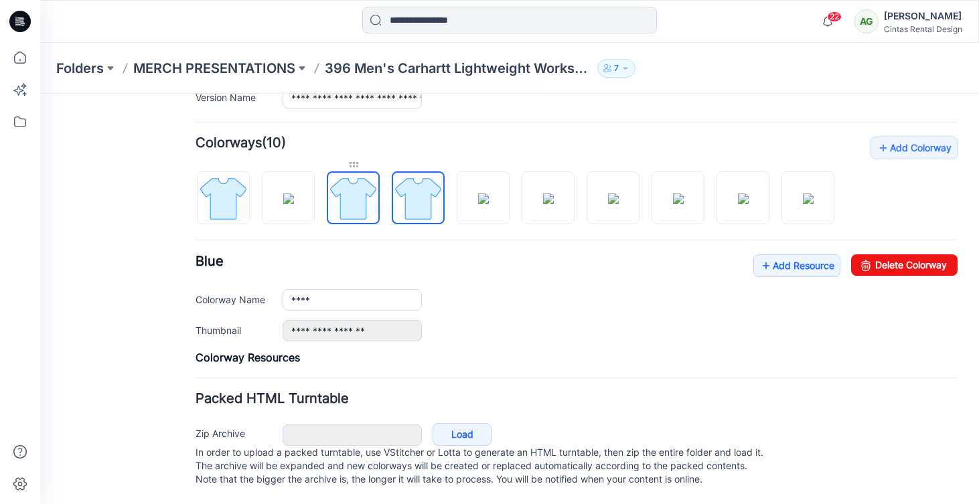
scroll to position [389, 0]
click at [480, 193] on img at bounding box center [483, 198] width 11 height 11
type input "*******"
type input "**********"
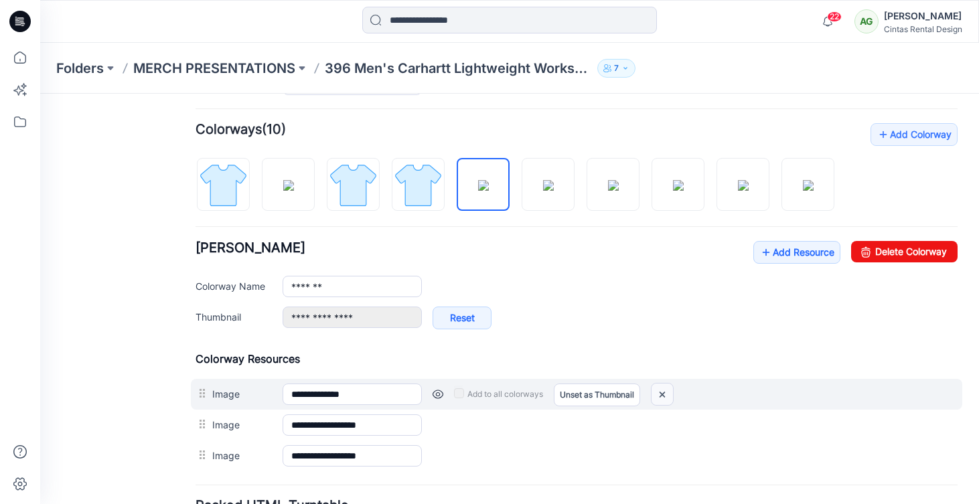
click at [666, 393] on img at bounding box center [661, 395] width 21 height 22
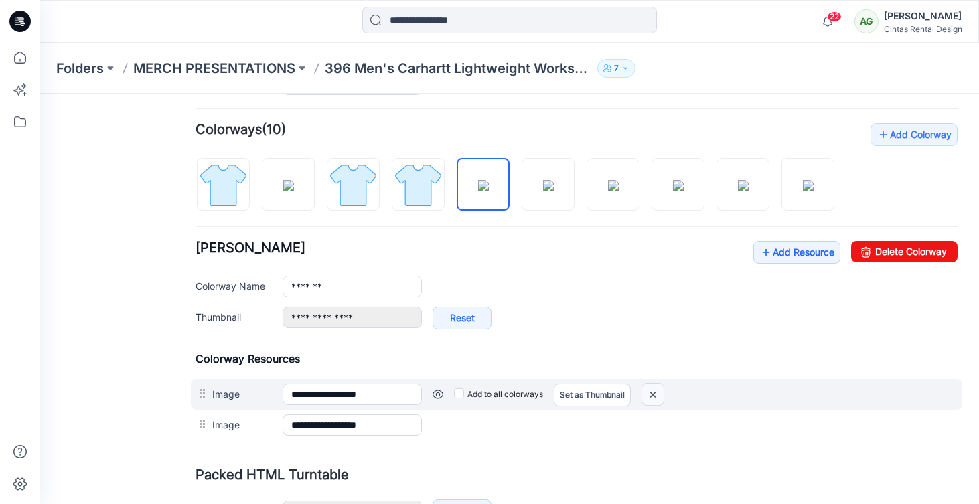
click at [661, 392] on img at bounding box center [652, 395] width 21 height 22
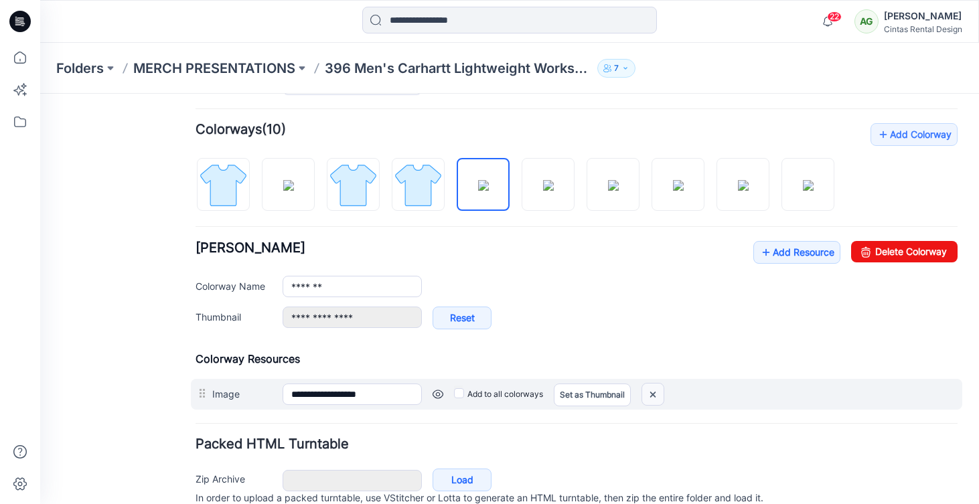
click at [652, 393] on img at bounding box center [652, 395] width 21 height 22
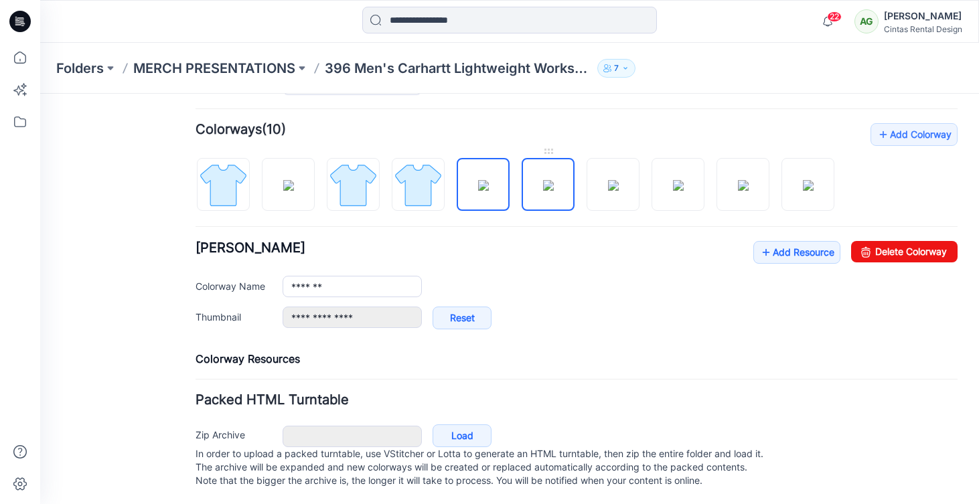
click at [543, 187] on img at bounding box center [548, 185] width 11 height 11
type input "**********"
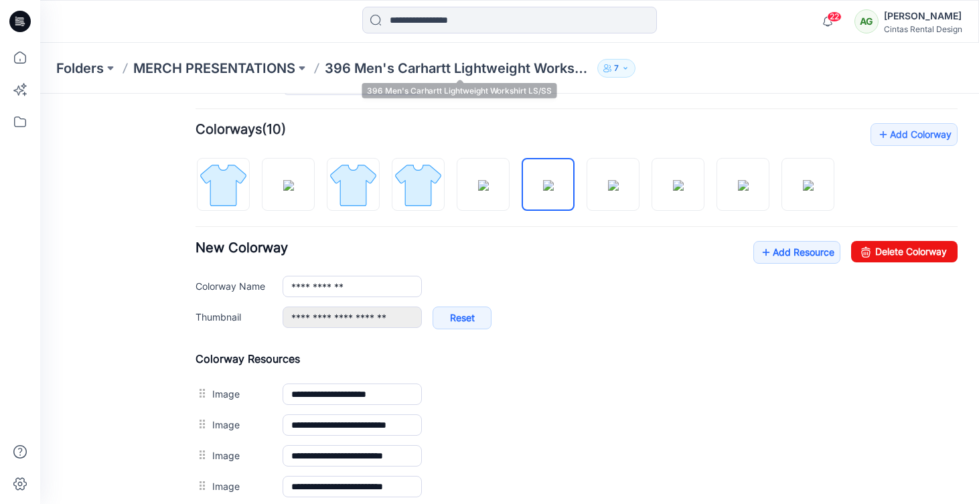
click at [464, 62] on p "396 Men's Carhartt Lightweight Workshirt LS/SS" at bounding box center [458, 68] width 267 height 19
click at [195, 77] on p "MERCH PRESENTATIONS" at bounding box center [214, 68] width 162 height 19
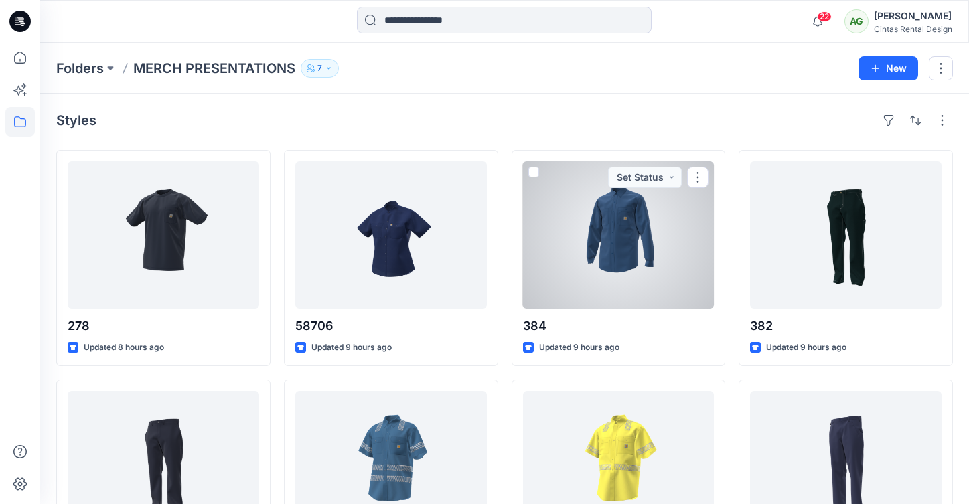
click at [595, 275] on div at bounding box center [618, 234] width 191 height 147
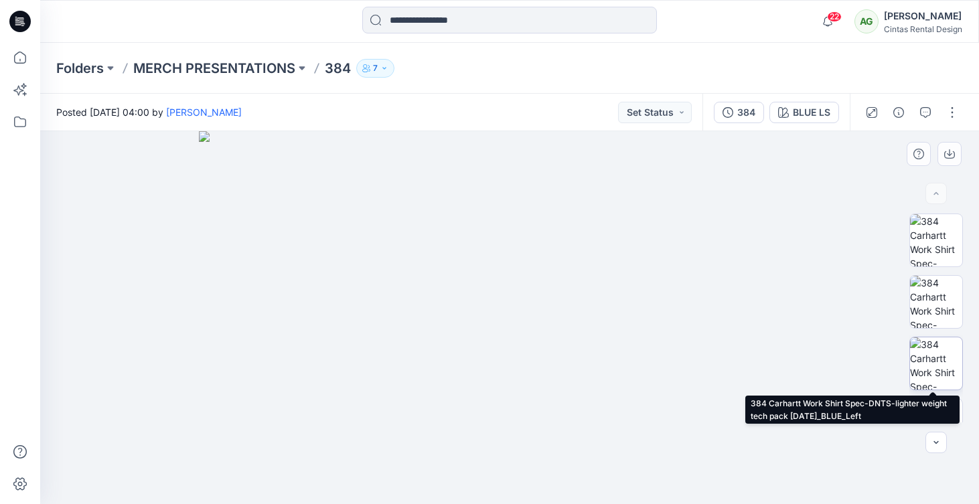
click at [947, 365] on img at bounding box center [936, 363] width 52 height 52
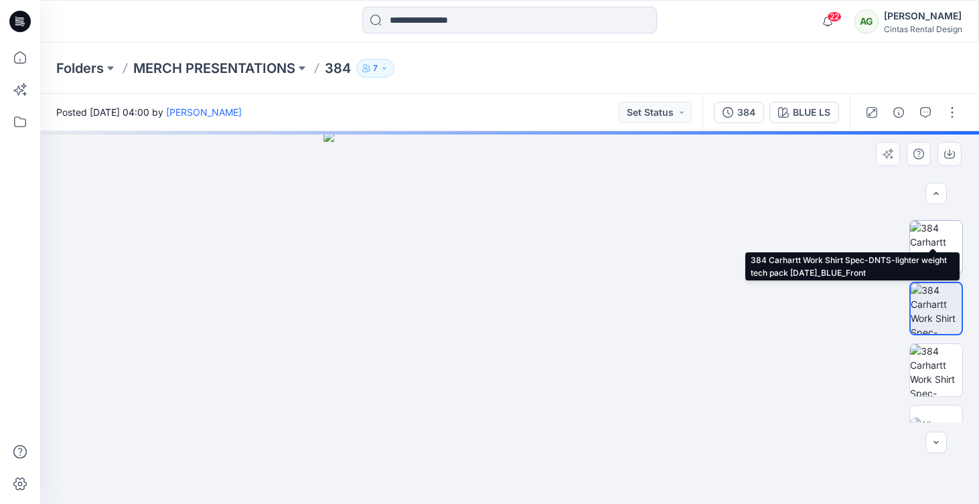
scroll to position [91, 0]
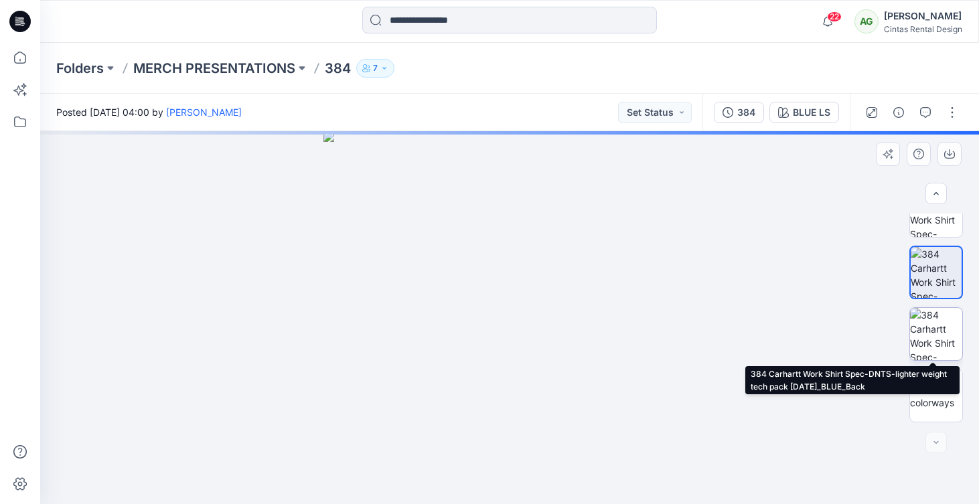
click at [945, 333] on img at bounding box center [936, 334] width 52 height 52
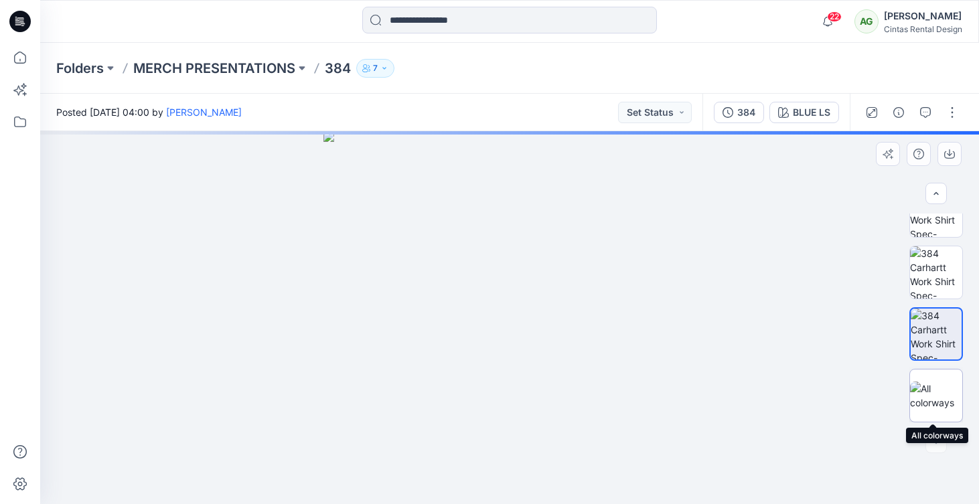
click at [944, 397] on img at bounding box center [936, 396] width 52 height 28
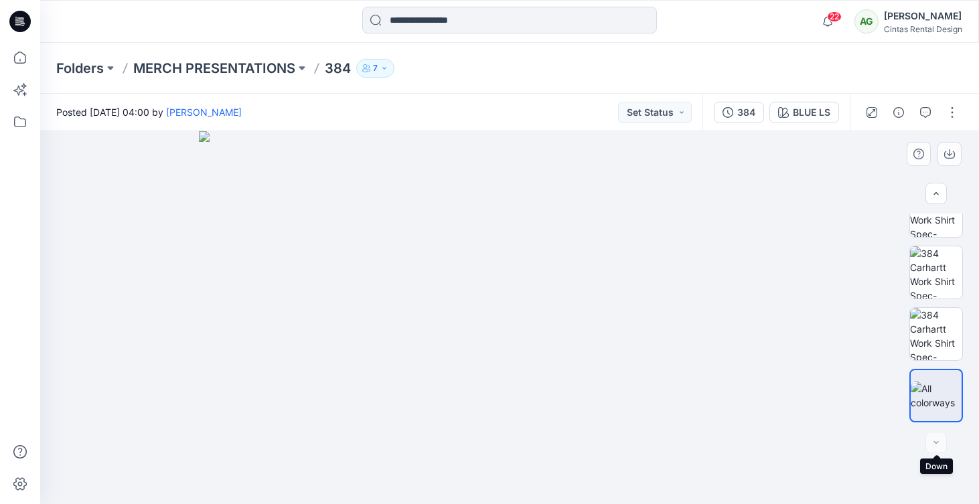
click at [935, 441] on div at bounding box center [935, 442] width 21 height 21
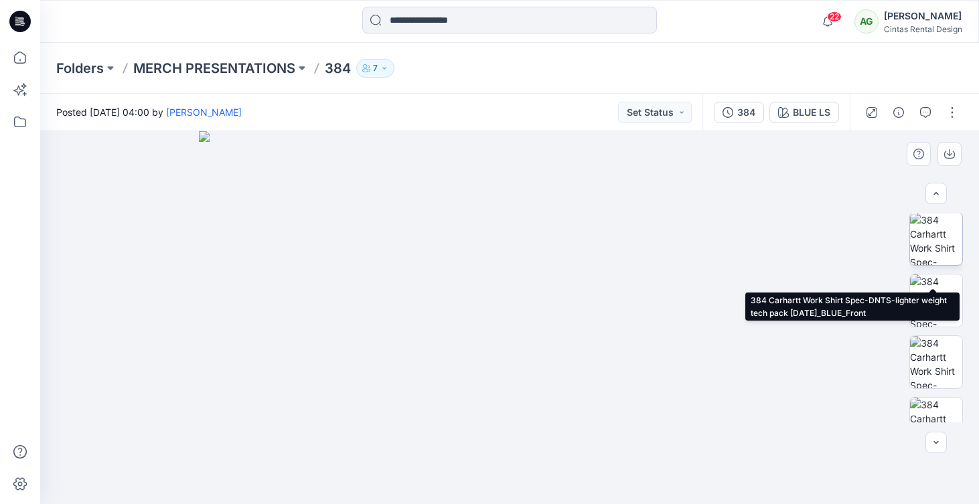
scroll to position [0, 0]
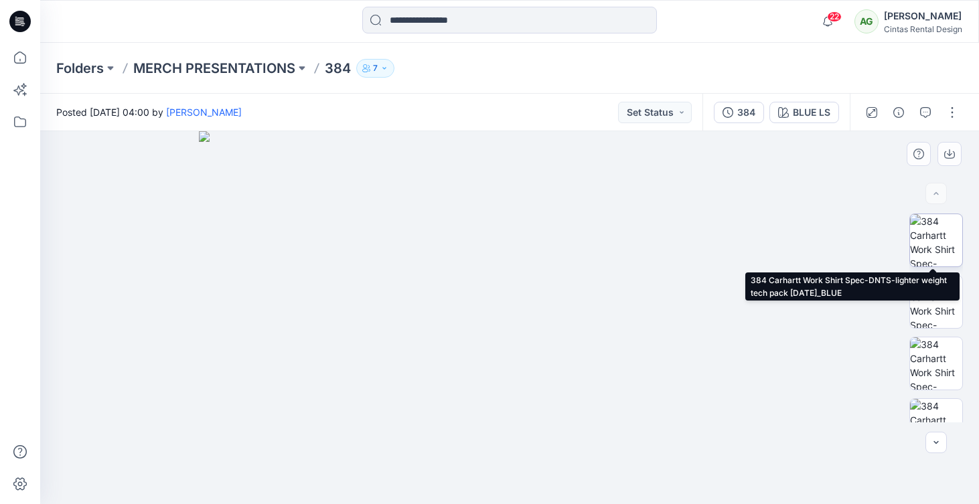
click at [931, 250] on img at bounding box center [936, 240] width 52 height 52
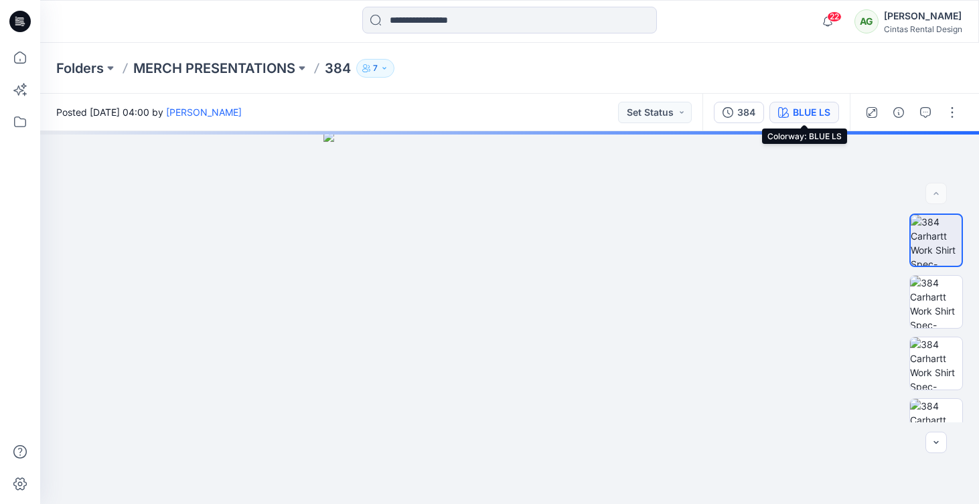
click at [801, 117] on div "BLUE LS" at bounding box center [811, 112] width 37 height 15
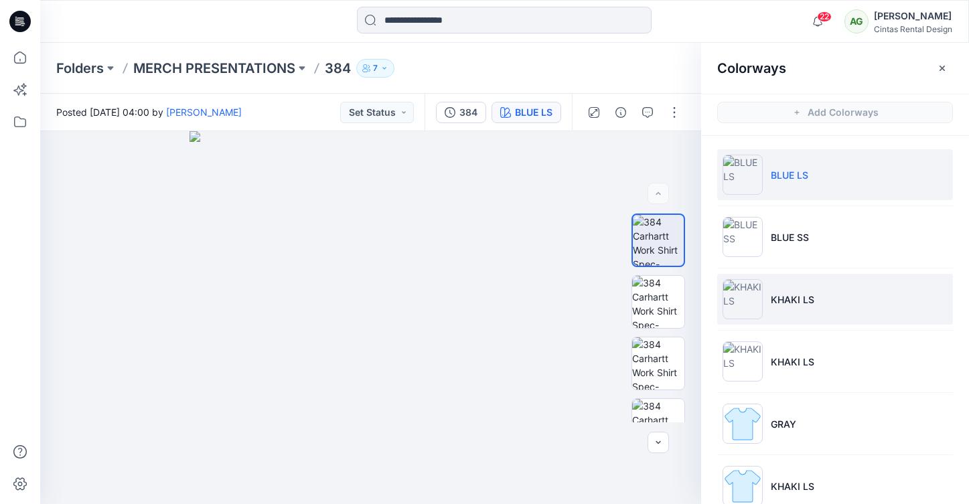
click at [732, 298] on img at bounding box center [742, 299] width 40 height 40
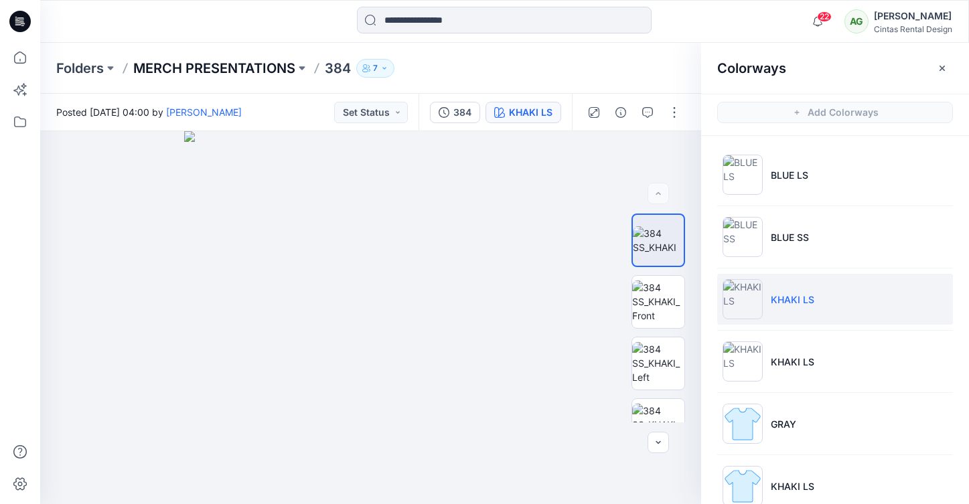
click at [258, 72] on p "MERCH PRESENTATIONS" at bounding box center [214, 68] width 162 height 19
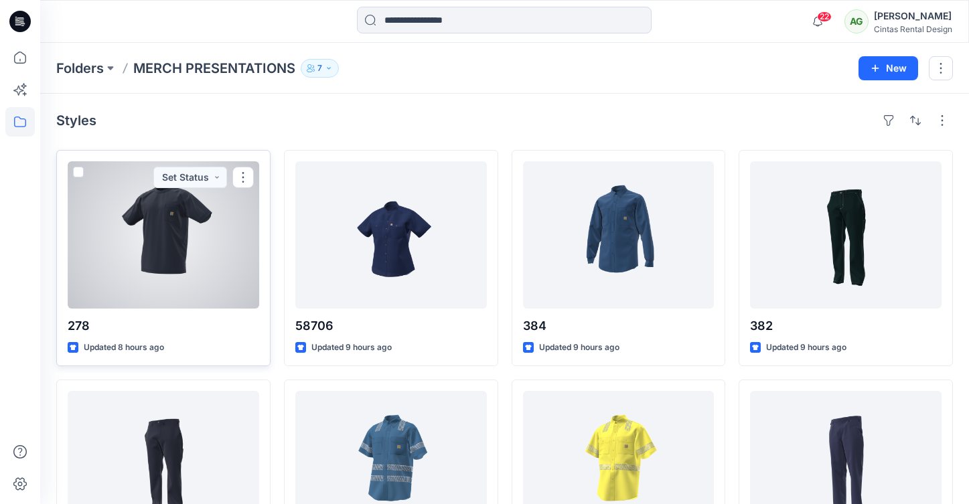
click at [176, 270] on div at bounding box center [163, 234] width 191 height 147
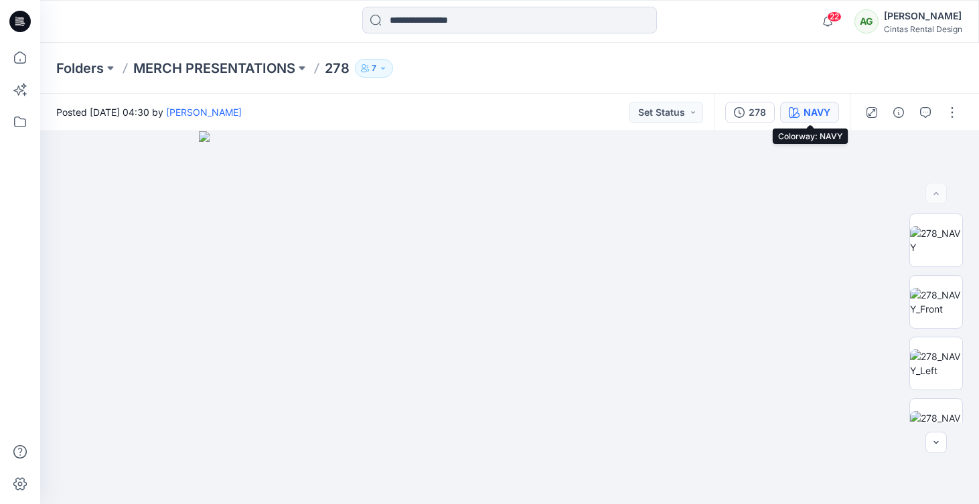
click at [817, 108] on div "NAVY" at bounding box center [816, 112] width 27 height 15
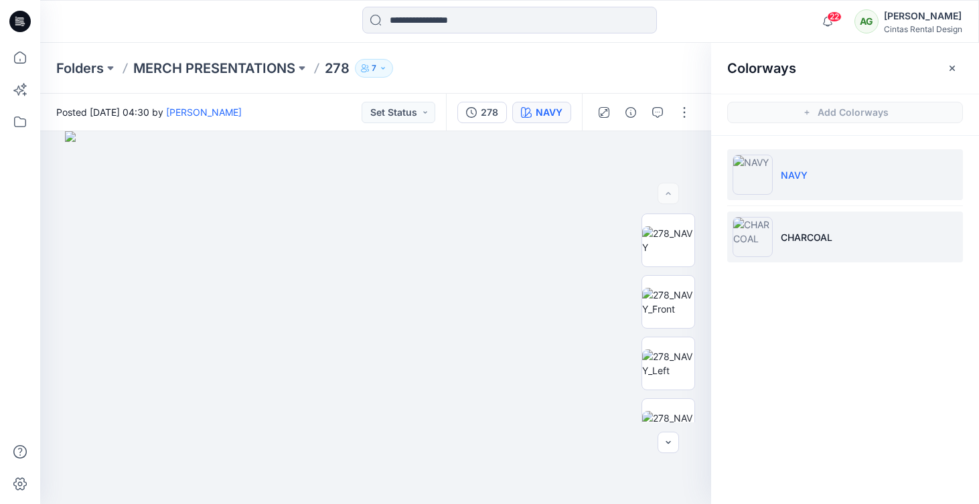
click at [802, 244] on li "CHARCOAL" at bounding box center [845, 237] width 236 height 51
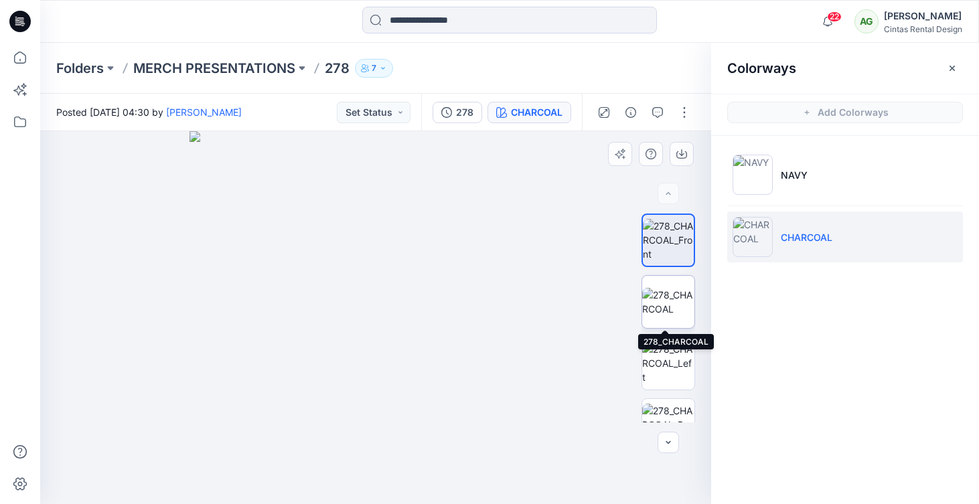
click at [662, 308] on img at bounding box center [668, 302] width 52 height 28
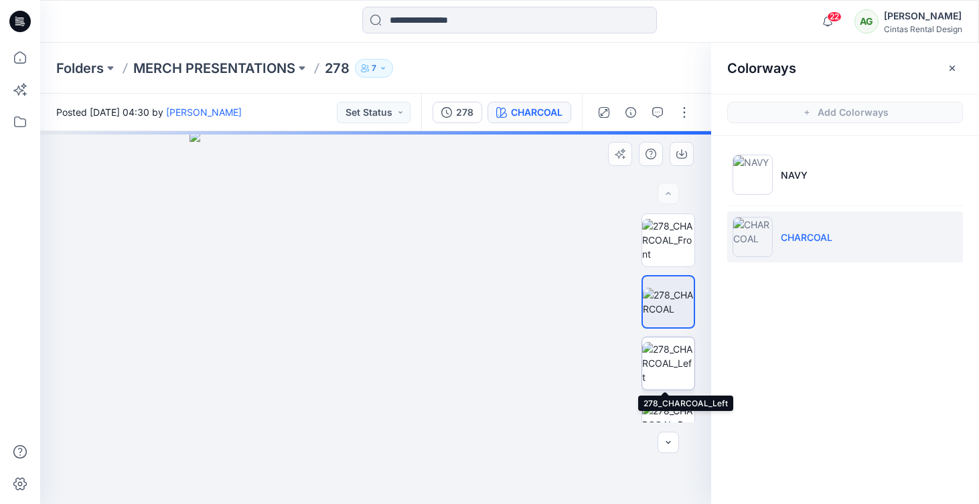
click at [667, 368] on img at bounding box center [668, 363] width 52 height 42
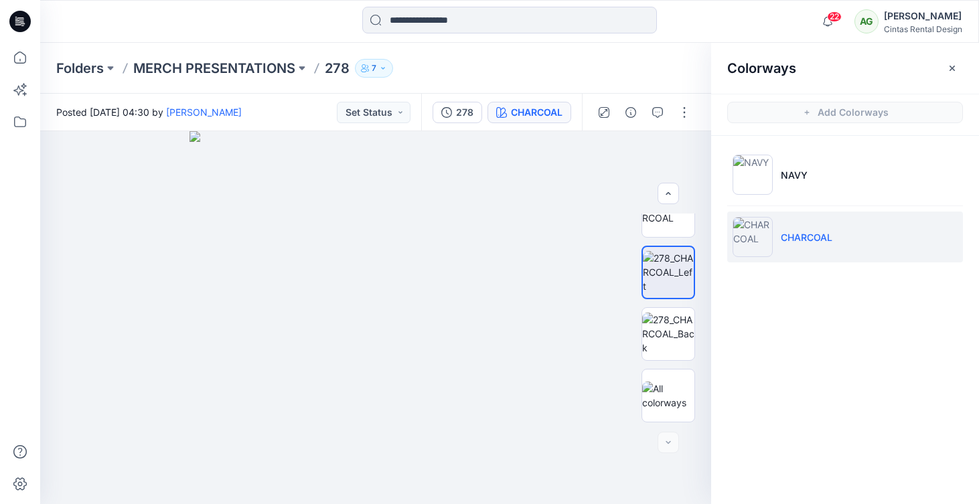
scroll to position [91, 0]
